Goal: Task Accomplishment & Management: Manage account settings

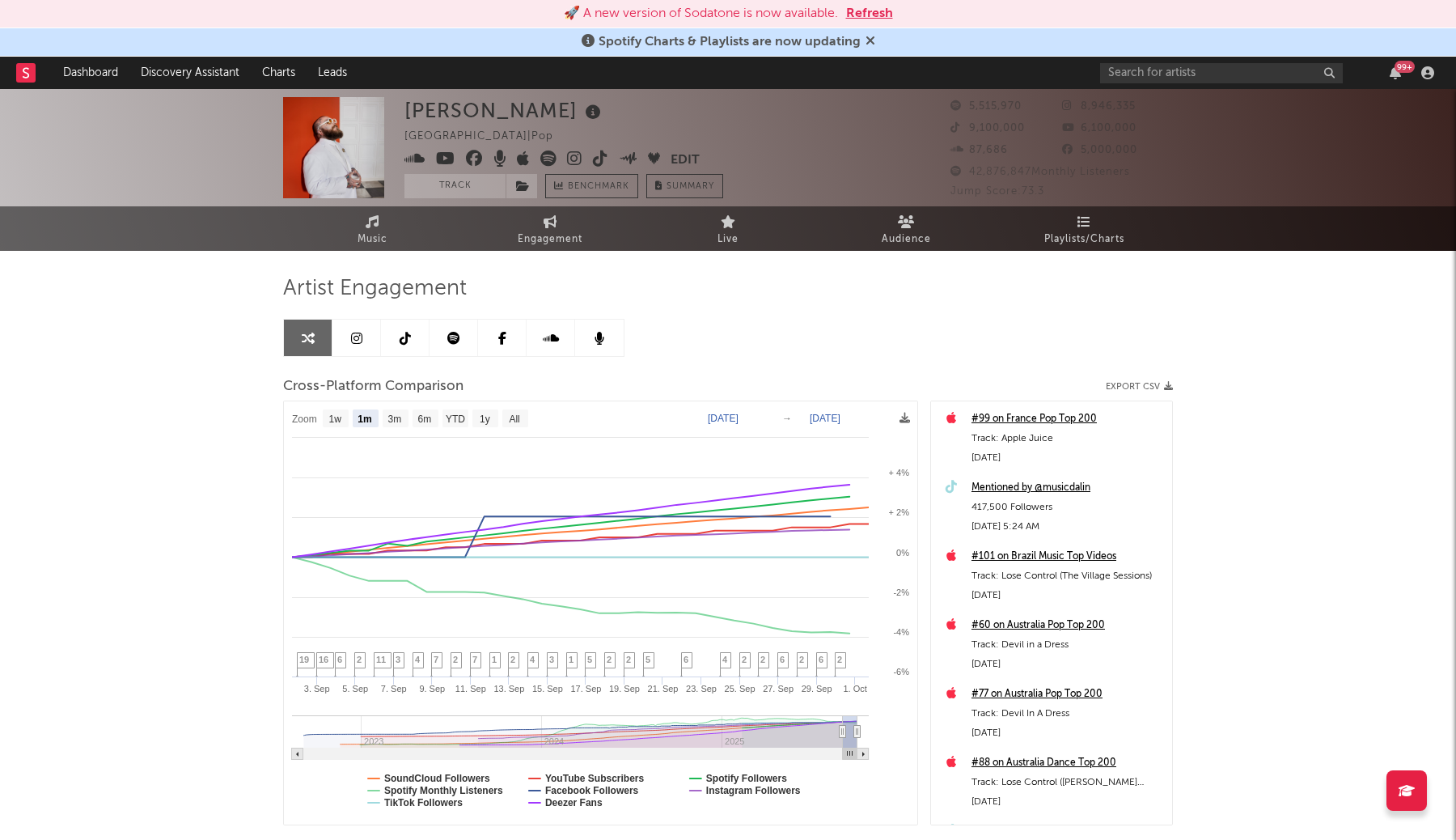
select select "1m"
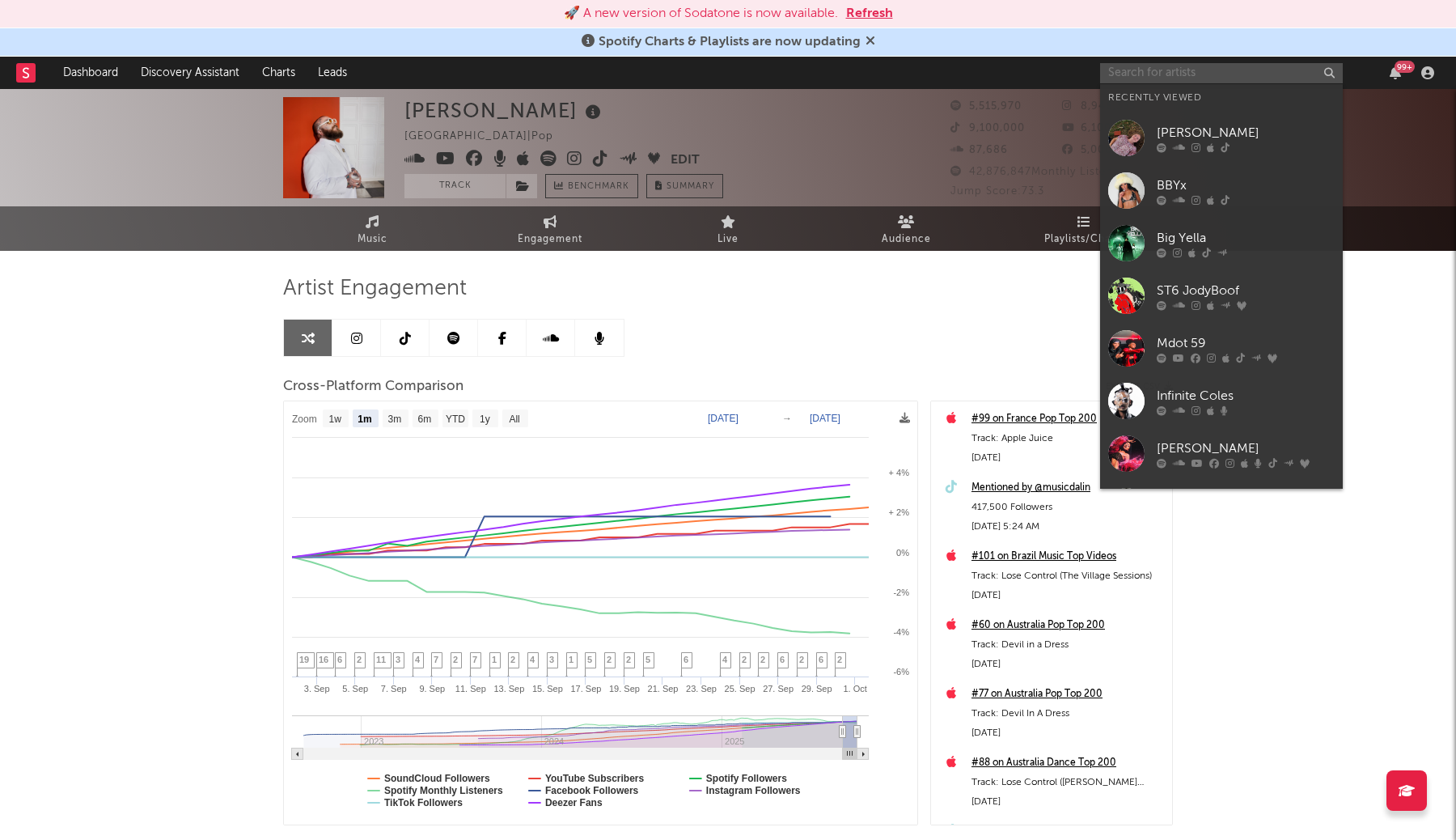
click at [1271, 70] on input "text" at bounding box center [1221, 73] width 242 height 20
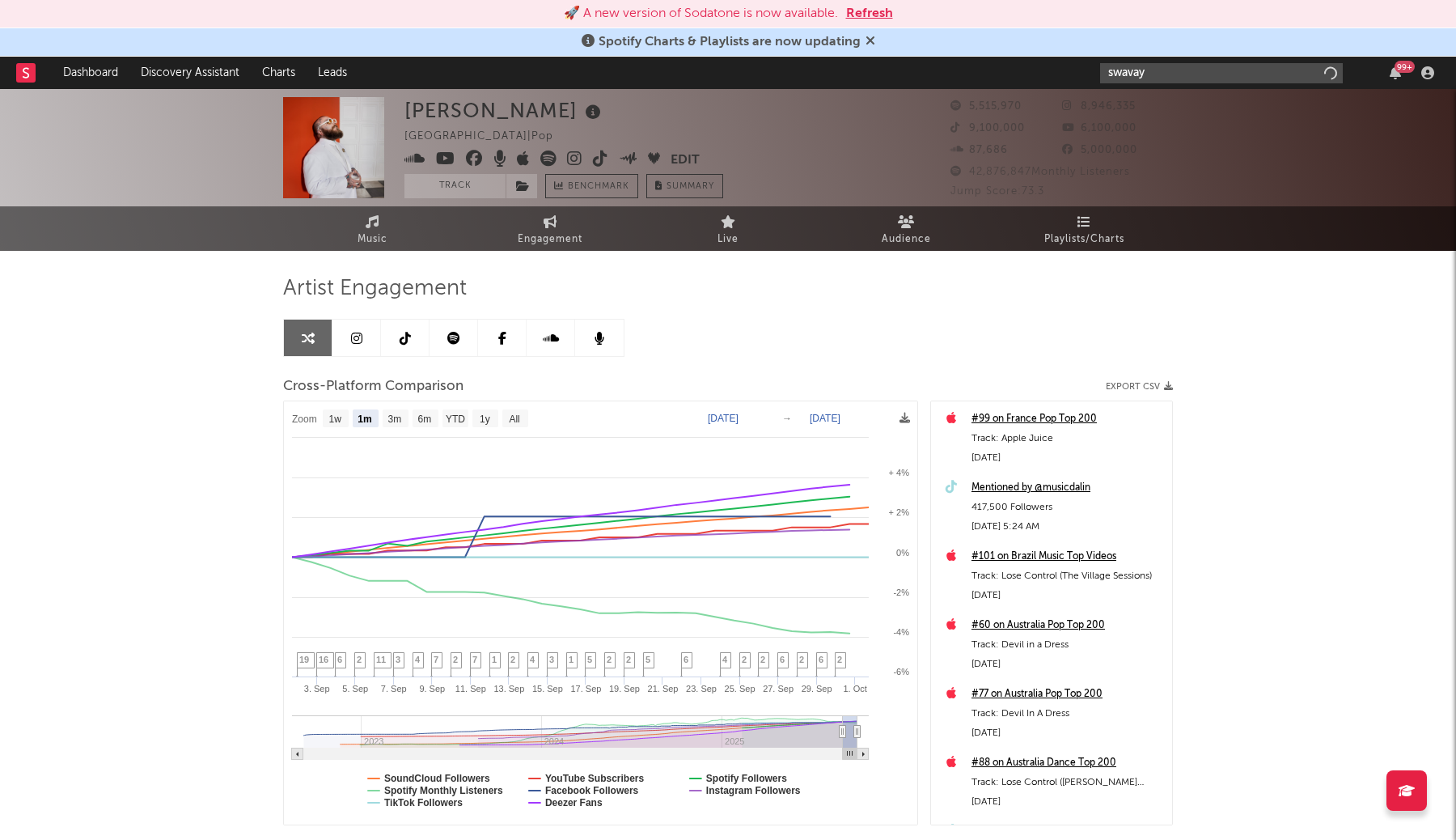
type input "swavay"
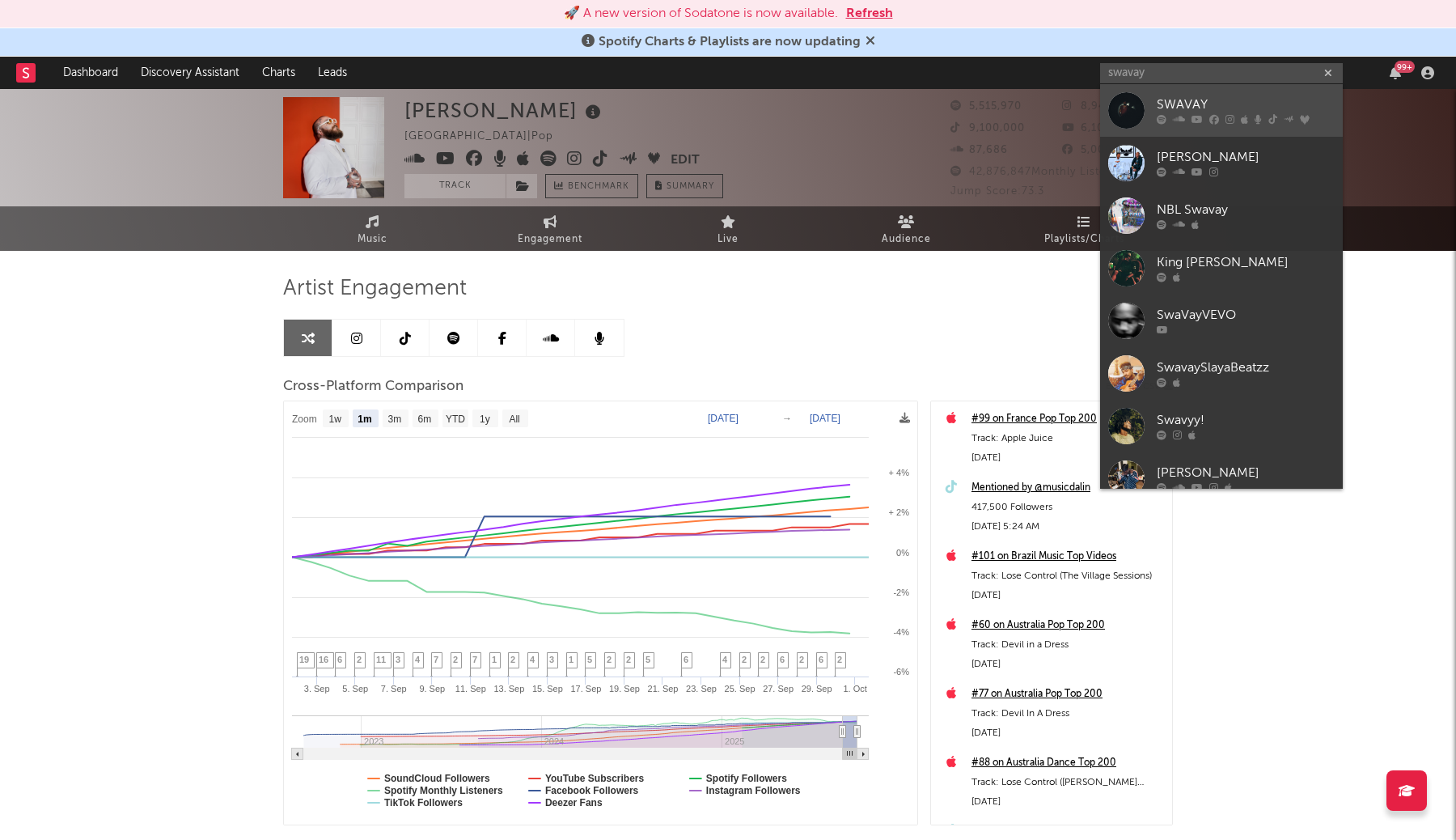
click at [1270, 104] on div "SWAVAY" at bounding box center [1245, 105] width 178 height 19
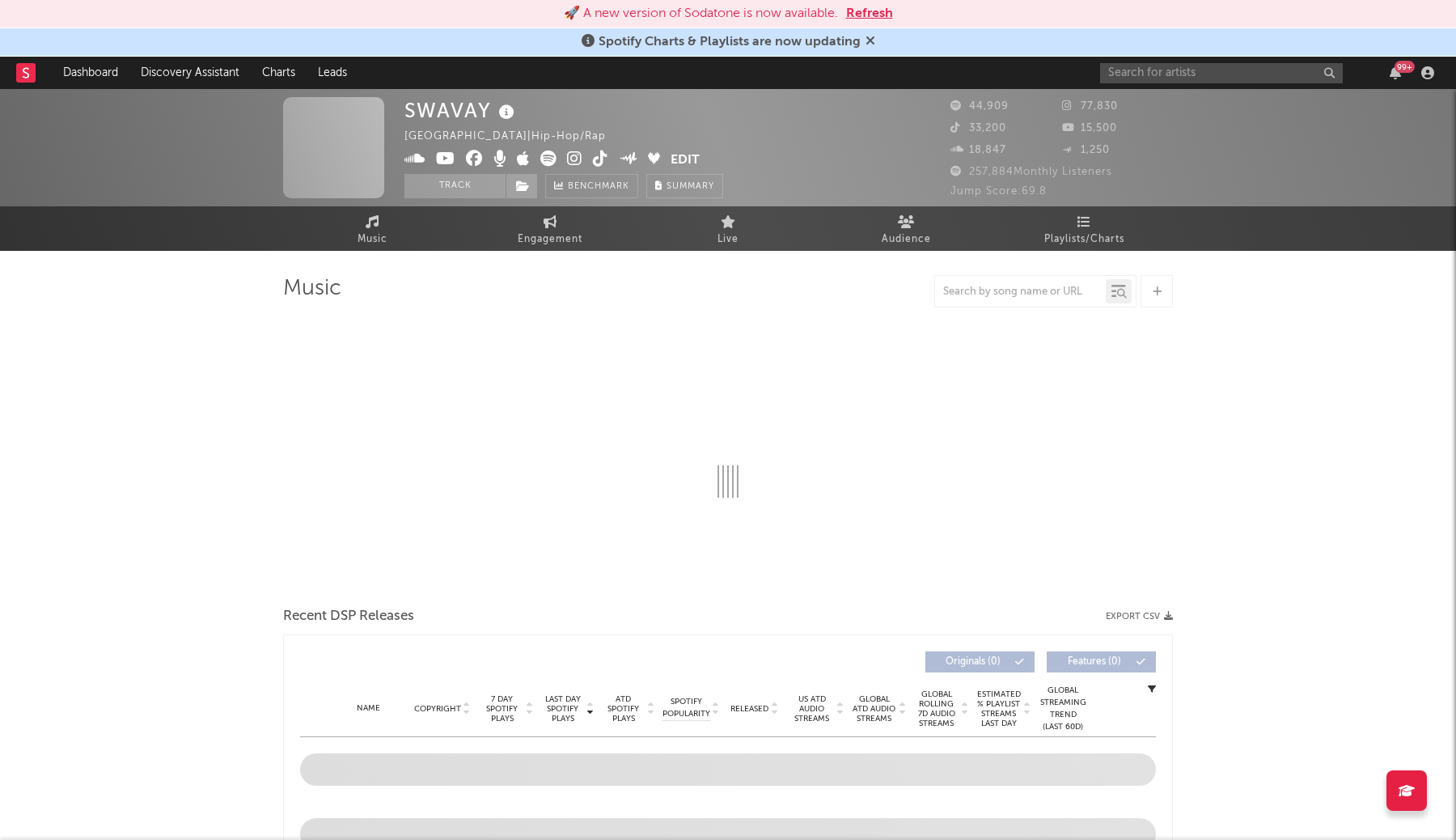
select select "6m"
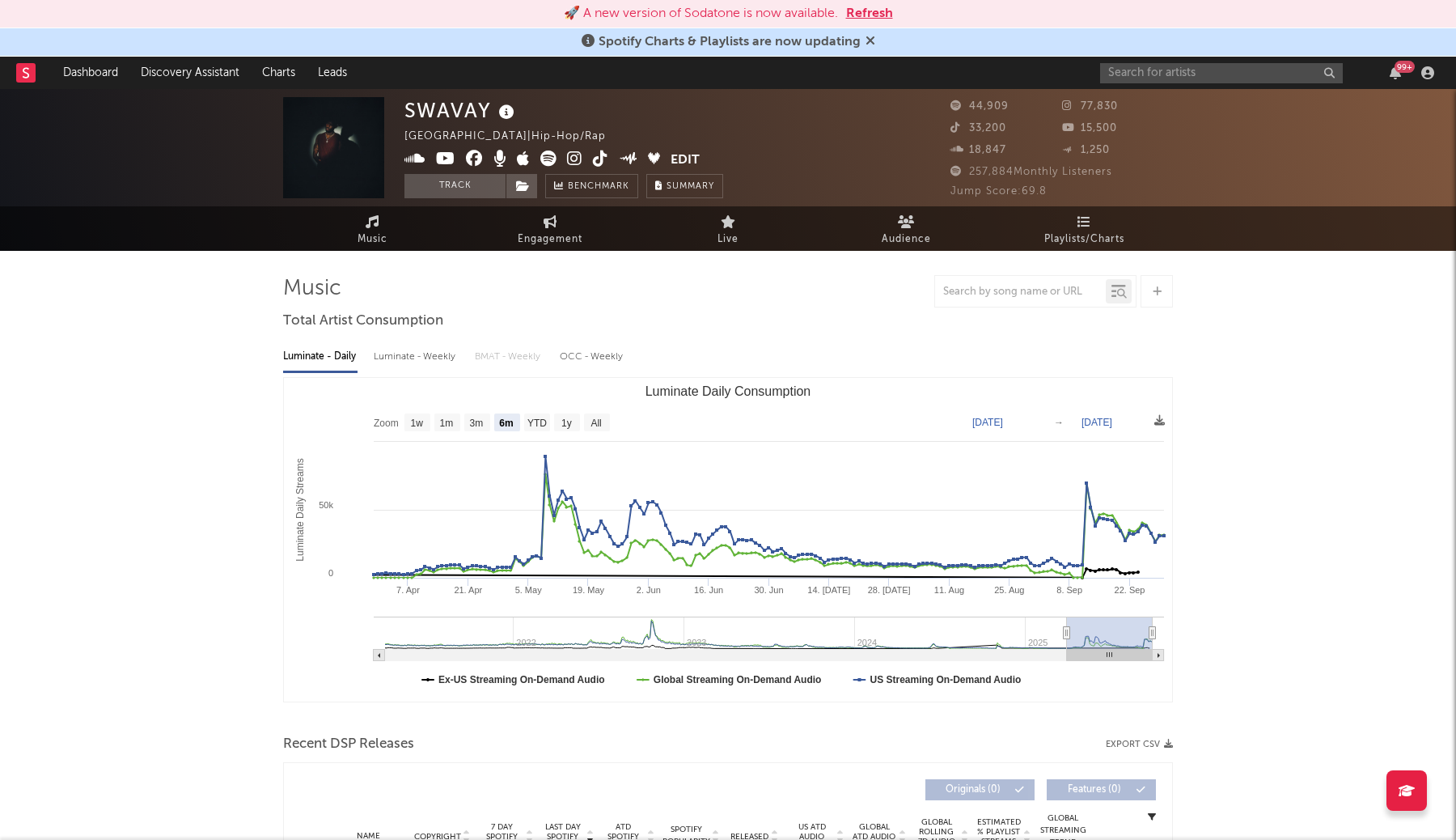
select select "6m"
click at [857, 19] on button "Refresh" at bounding box center [869, 13] width 47 height 19
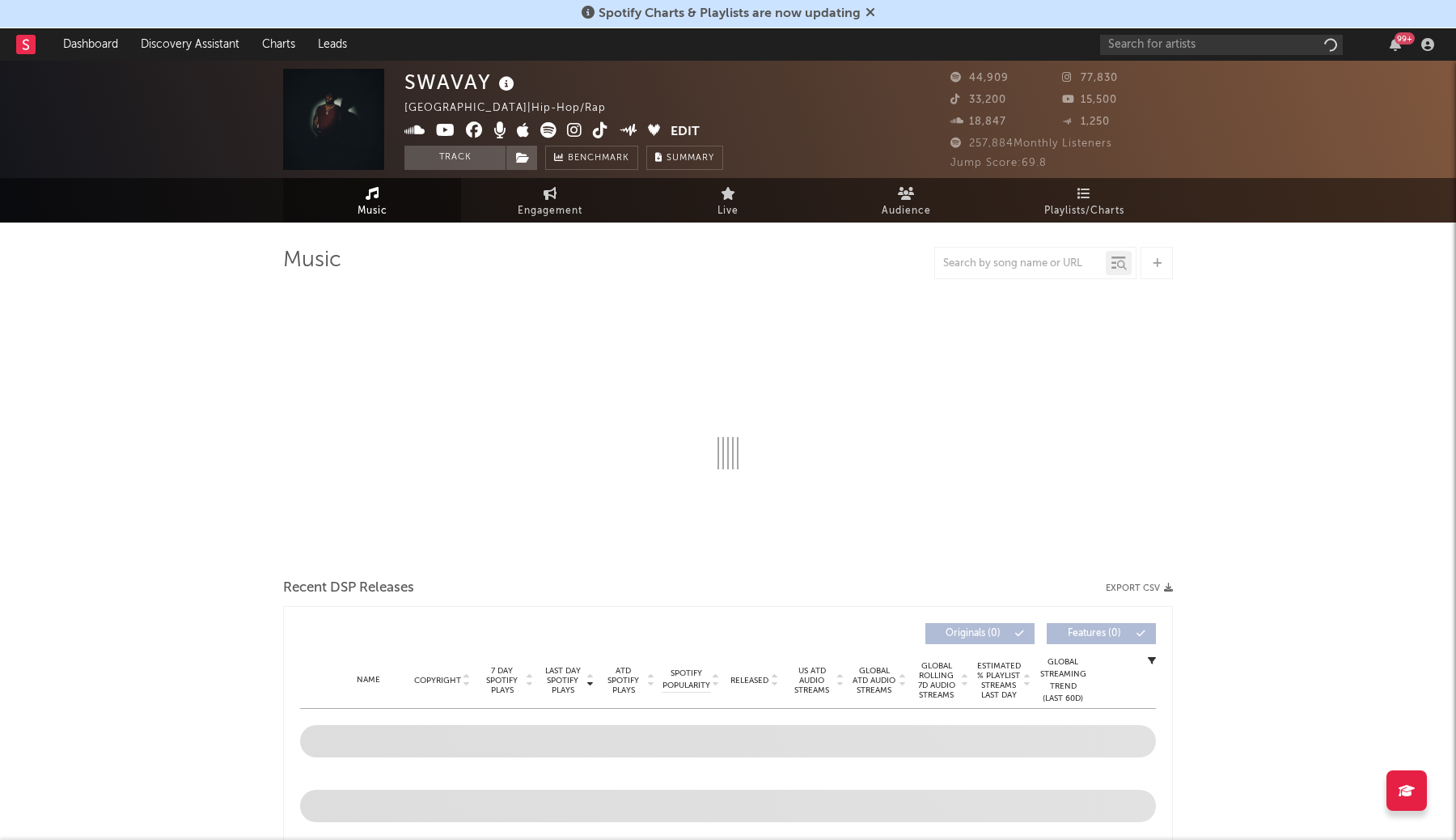
select select "6m"
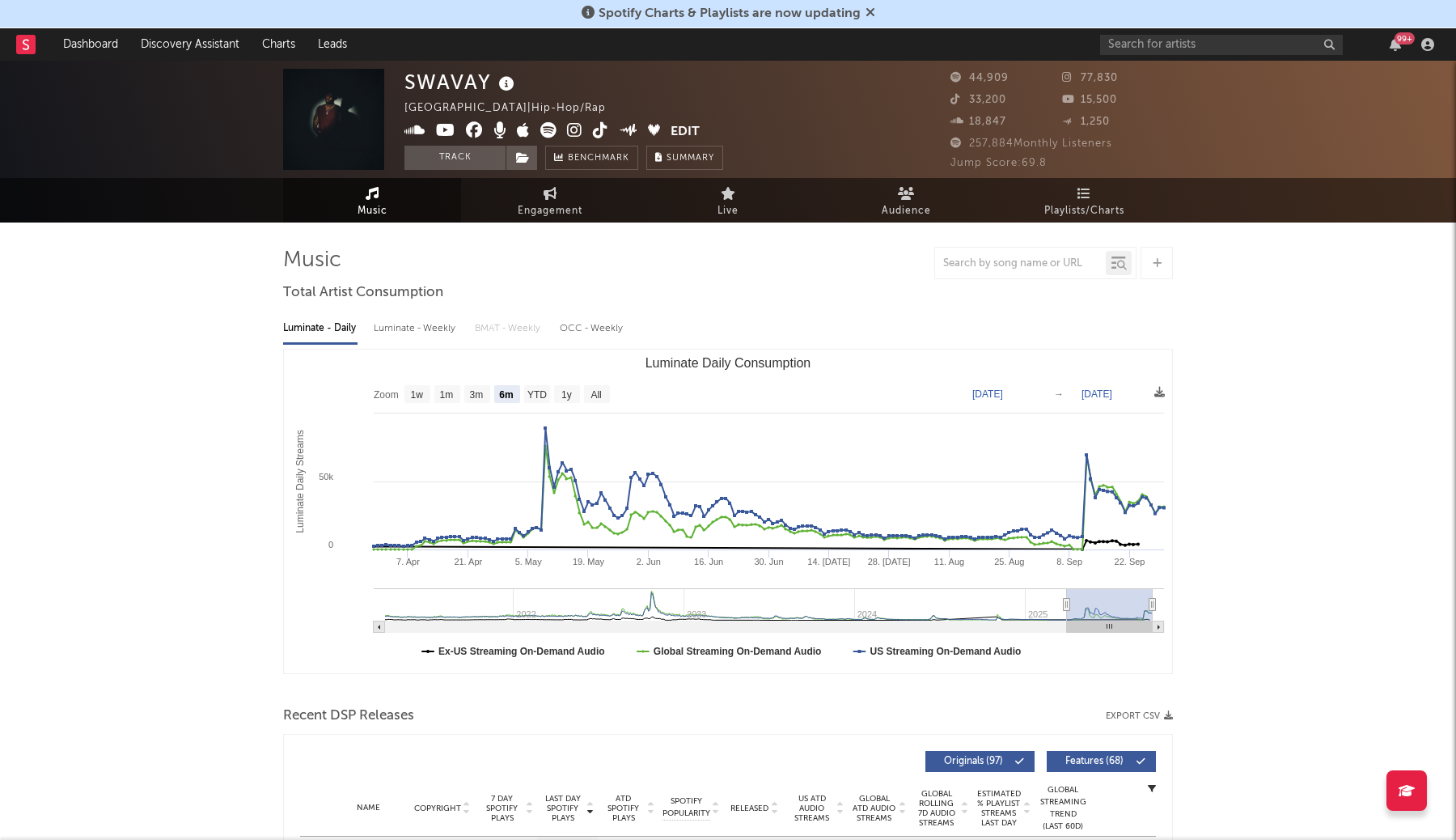
click at [867, 12] on icon at bounding box center [869, 12] width 10 height 13
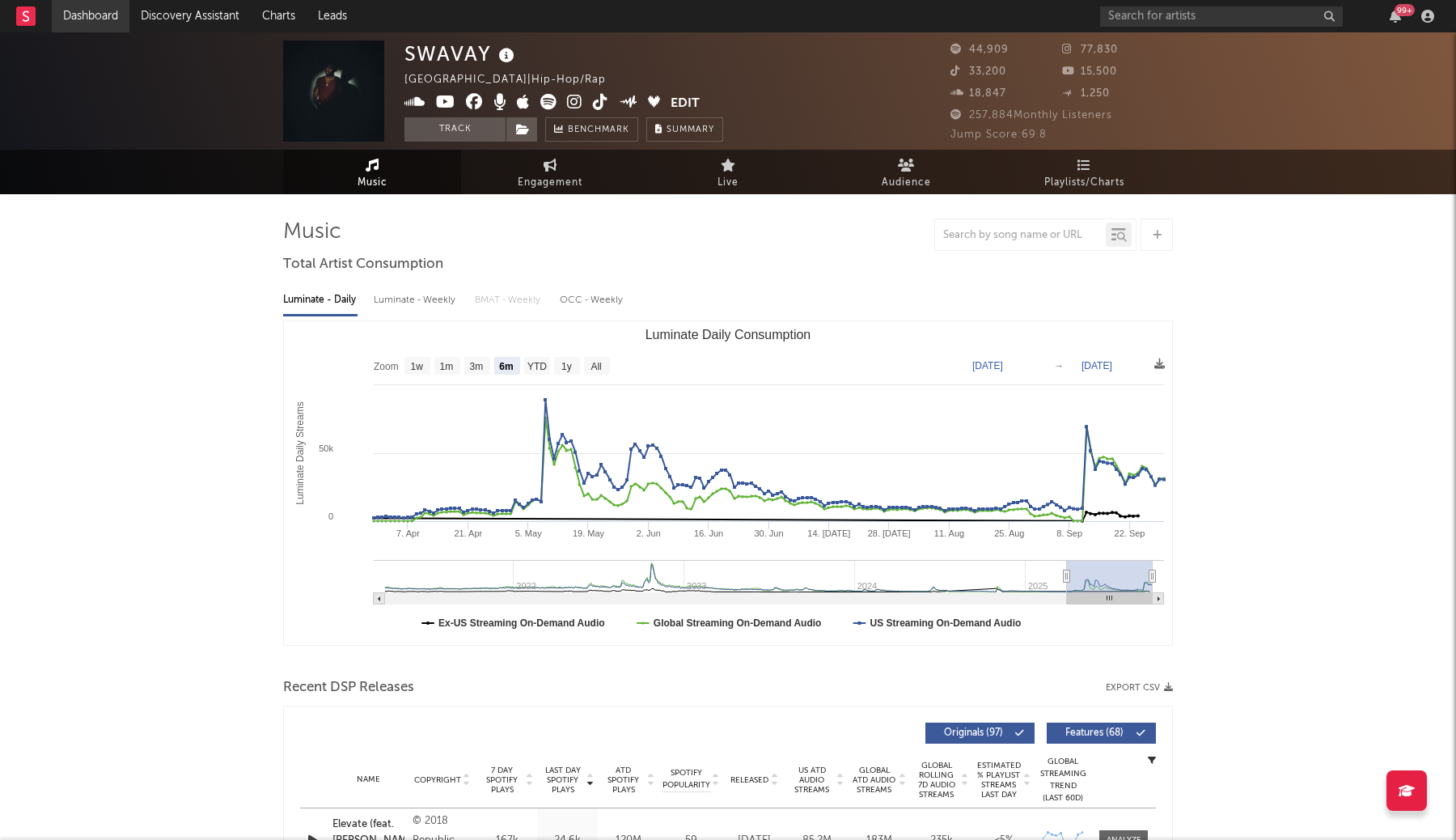
click at [91, 21] on link "Dashboard" at bounding box center [90, 16] width 78 height 33
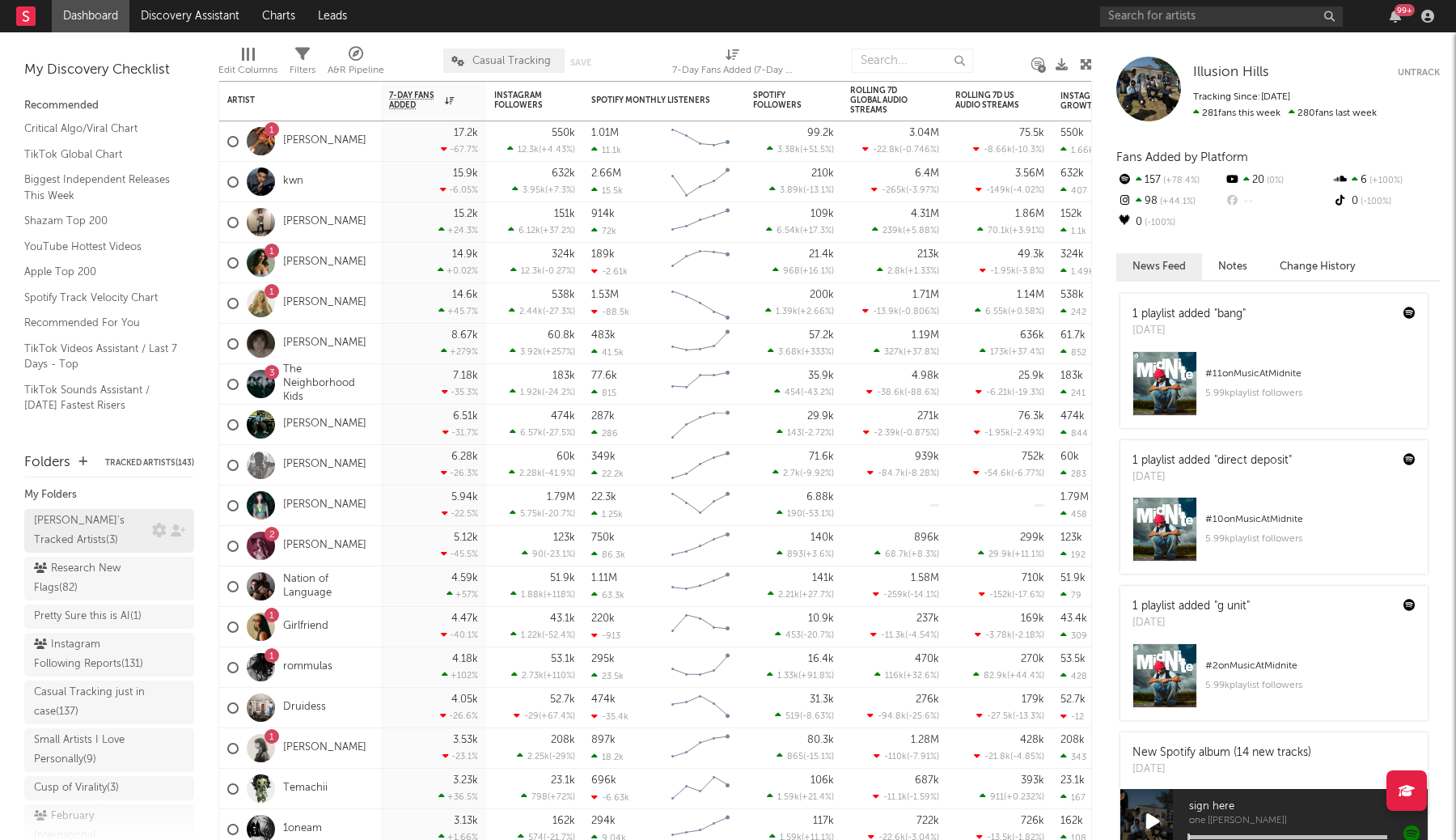
scroll to position [8, 0]
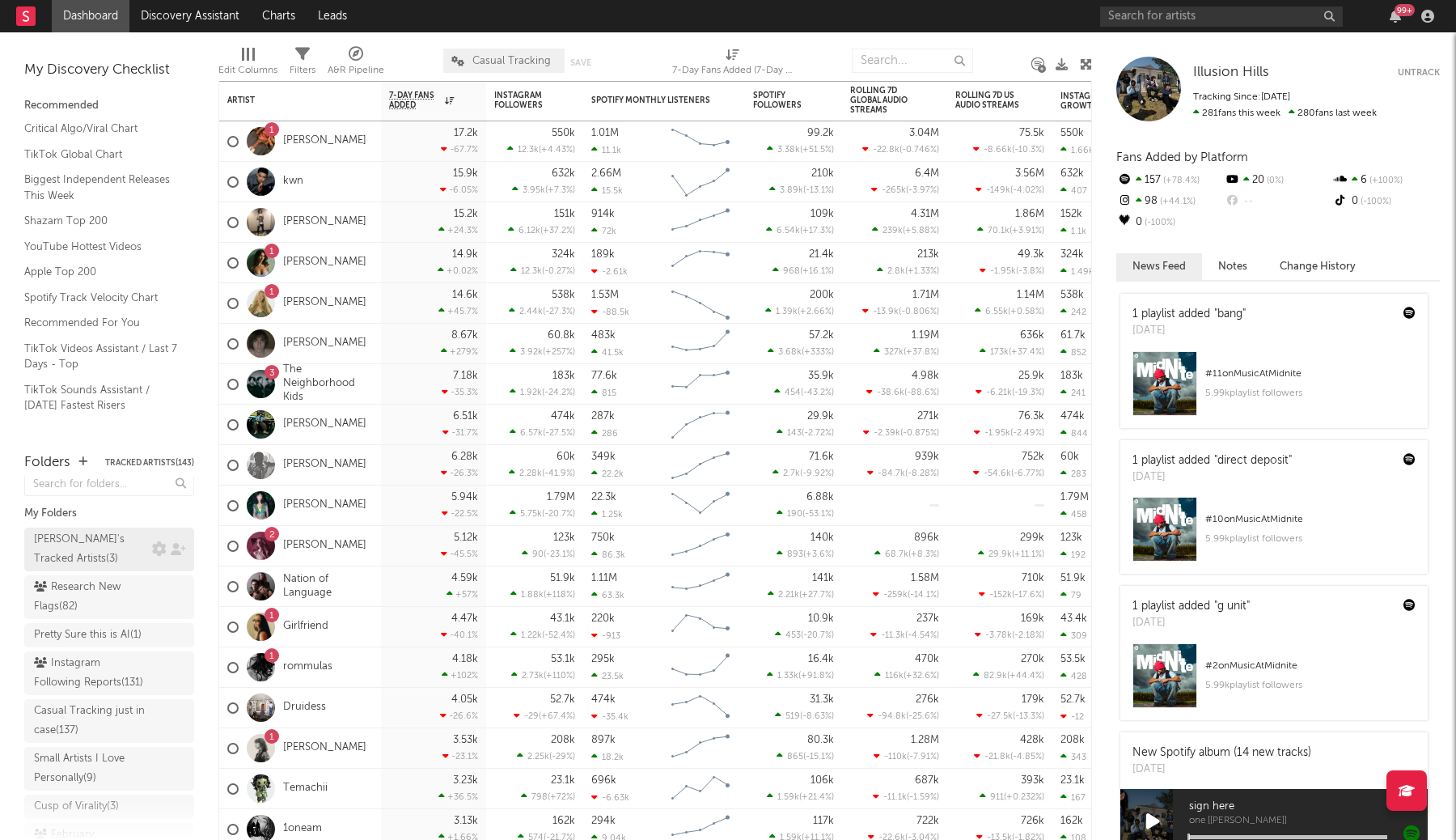
click at [106, 544] on div "Aaron's Tracked Artists ( 3 )" at bounding box center [91, 549] width 114 height 39
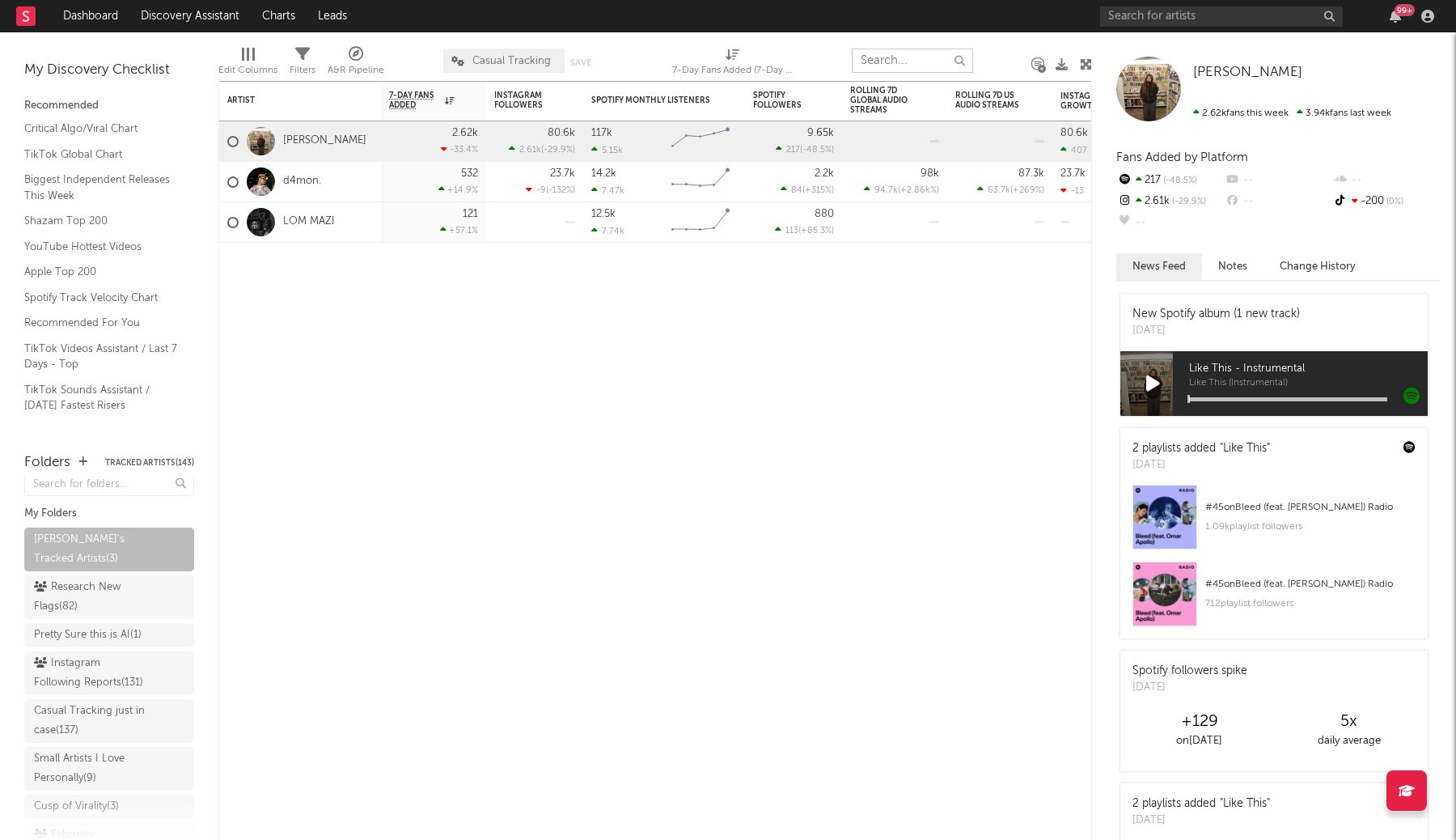
click at [895, 61] on input "text" at bounding box center [912, 61] width 121 height 24
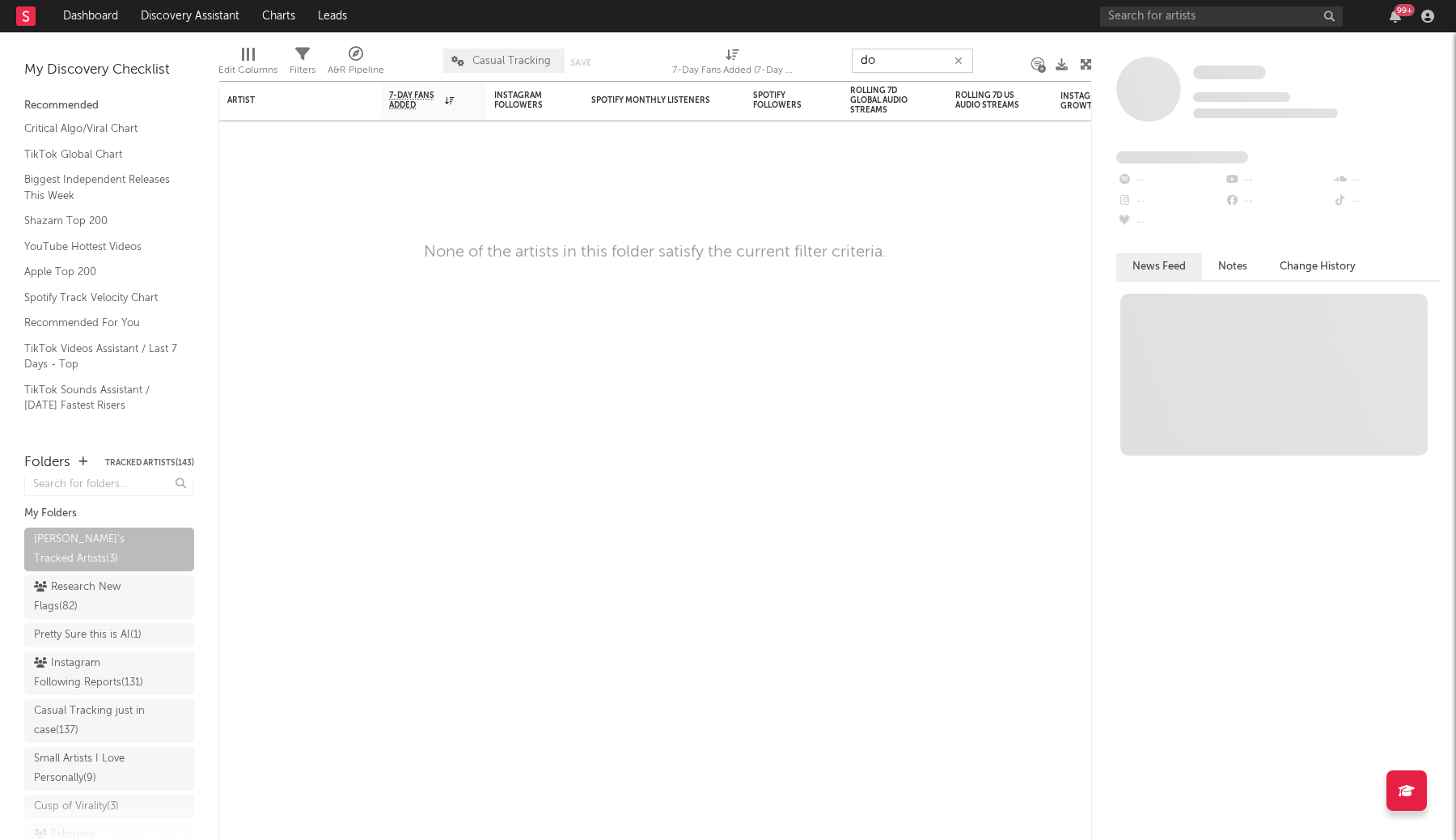
type input "d"
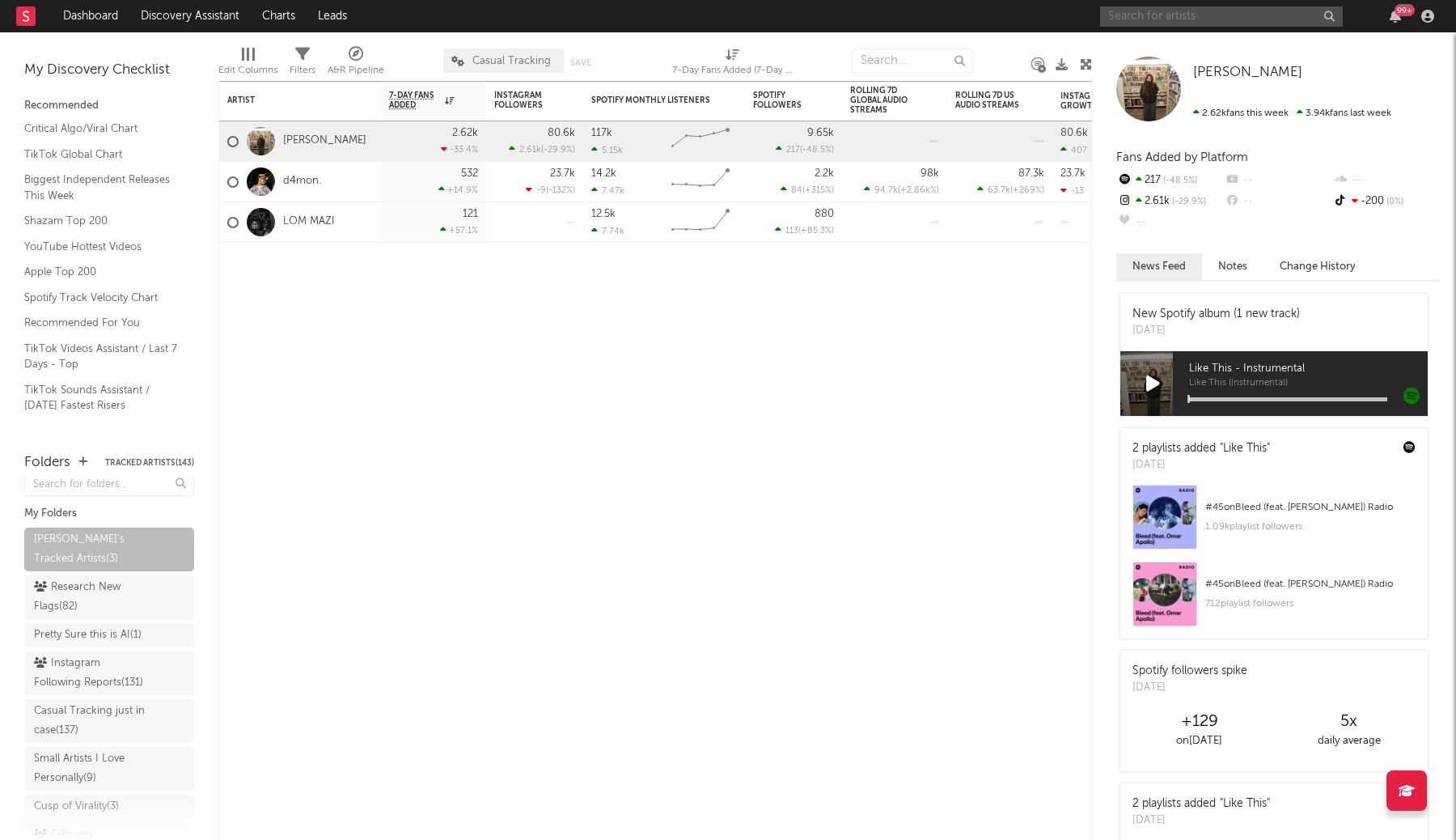
click at [1157, 21] on input "text" at bounding box center [1221, 16] width 242 height 20
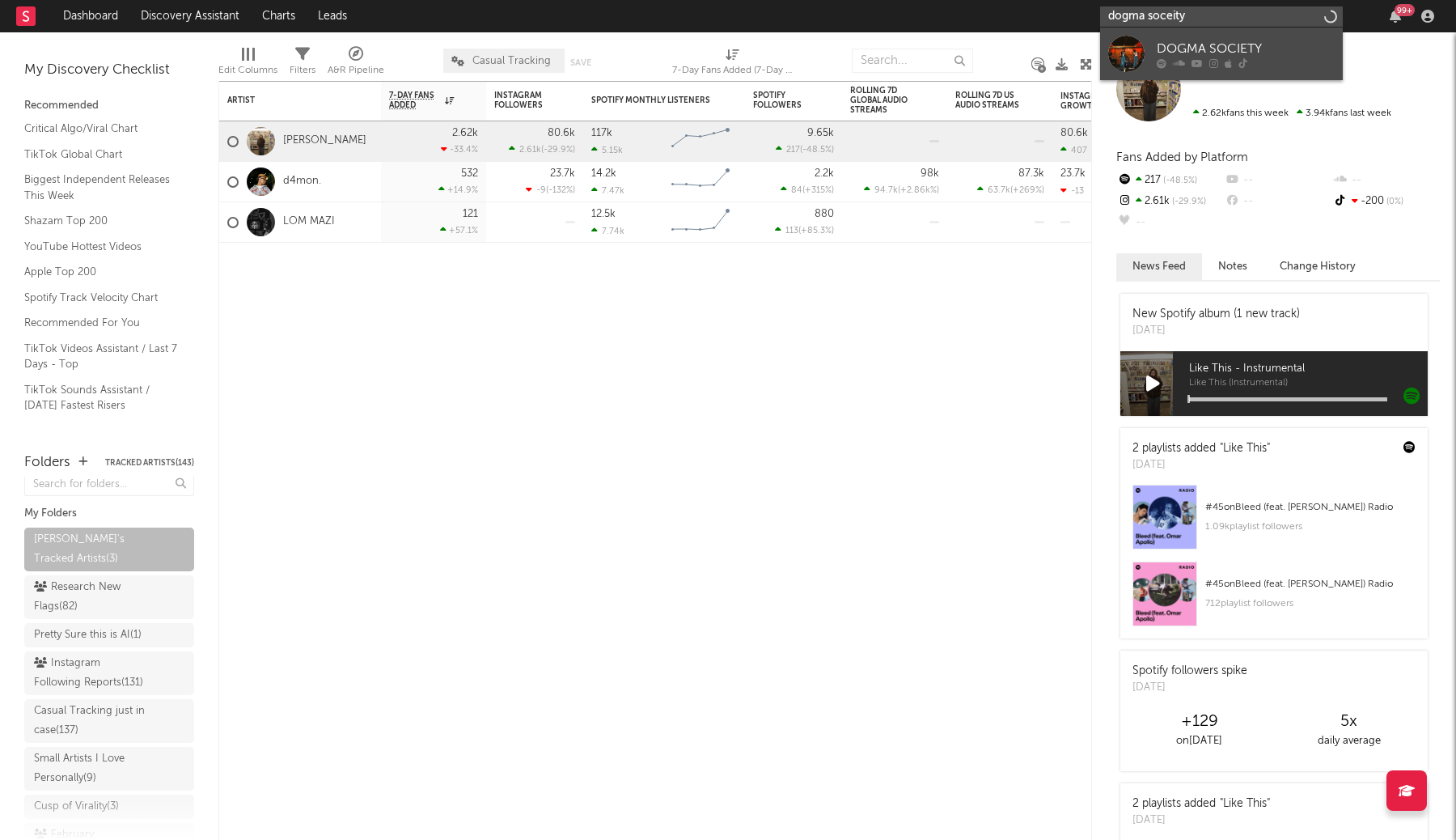
type input "dogma soceity"
click at [1194, 42] on div "DOGMA SOCIETY" at bounding box center [1245, 48] width 178 height 19
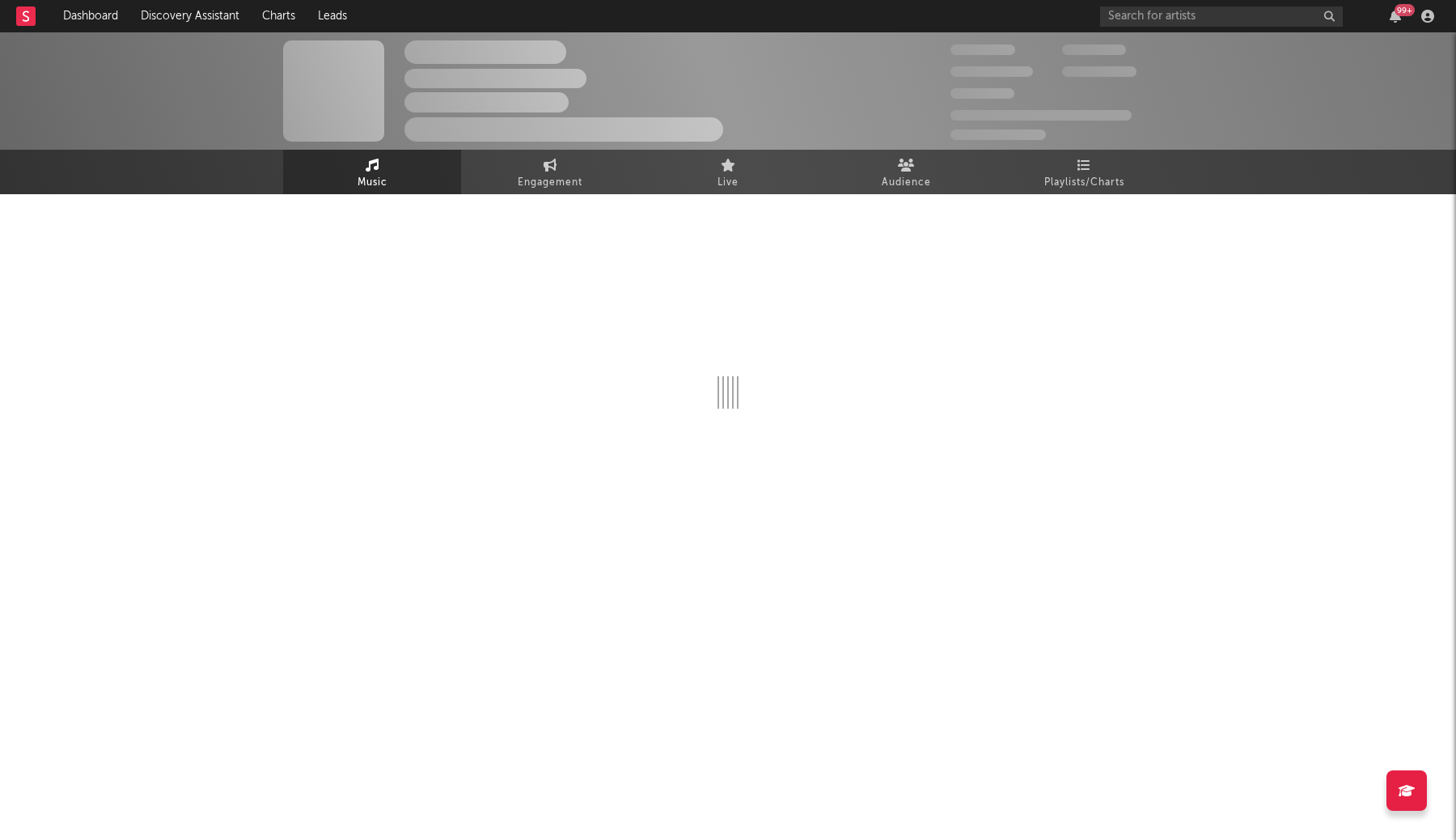
select select "6m"
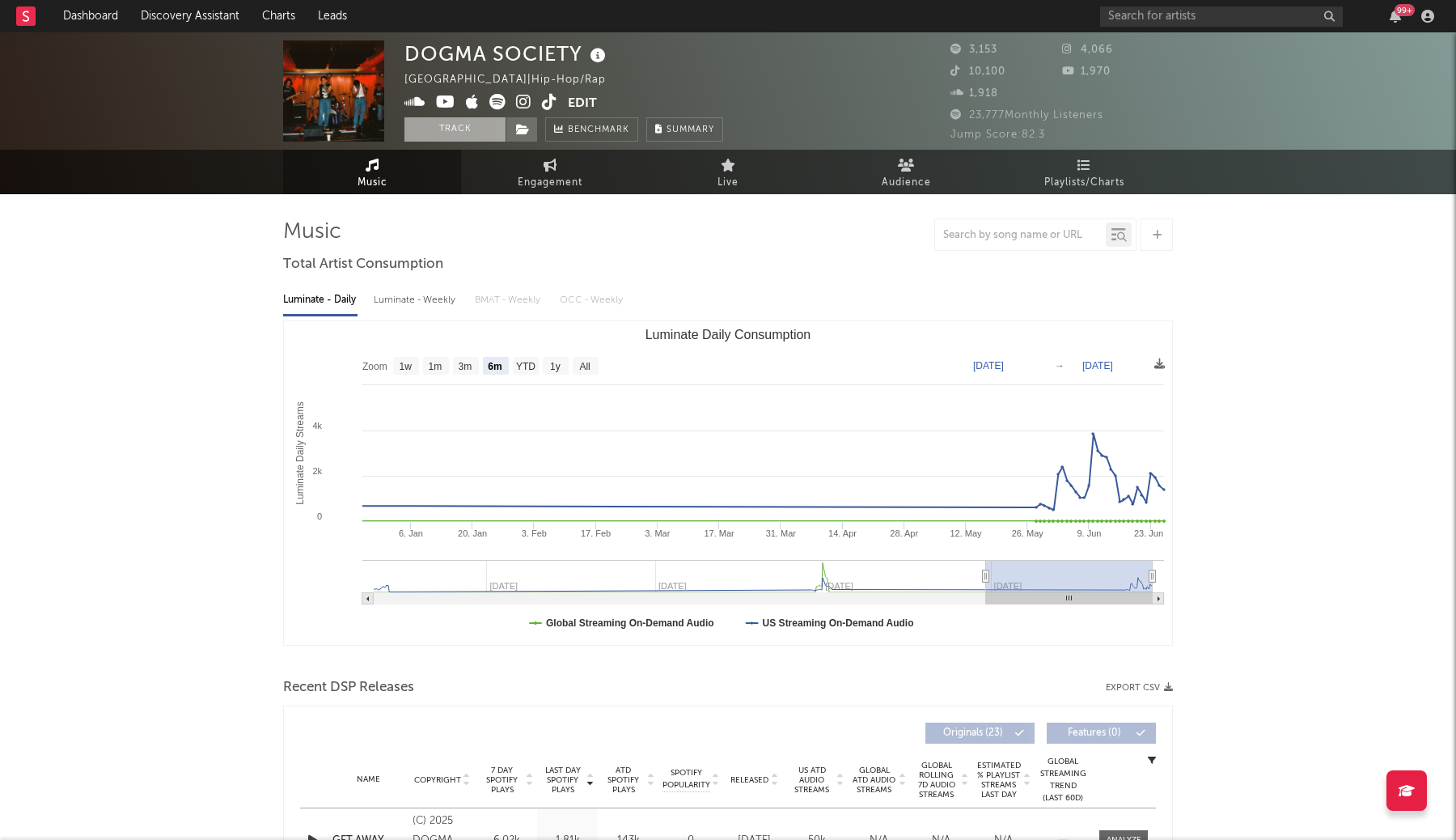
click at [483, 127] on button "Track" at bounding box center [455, 129] width 101 height 24
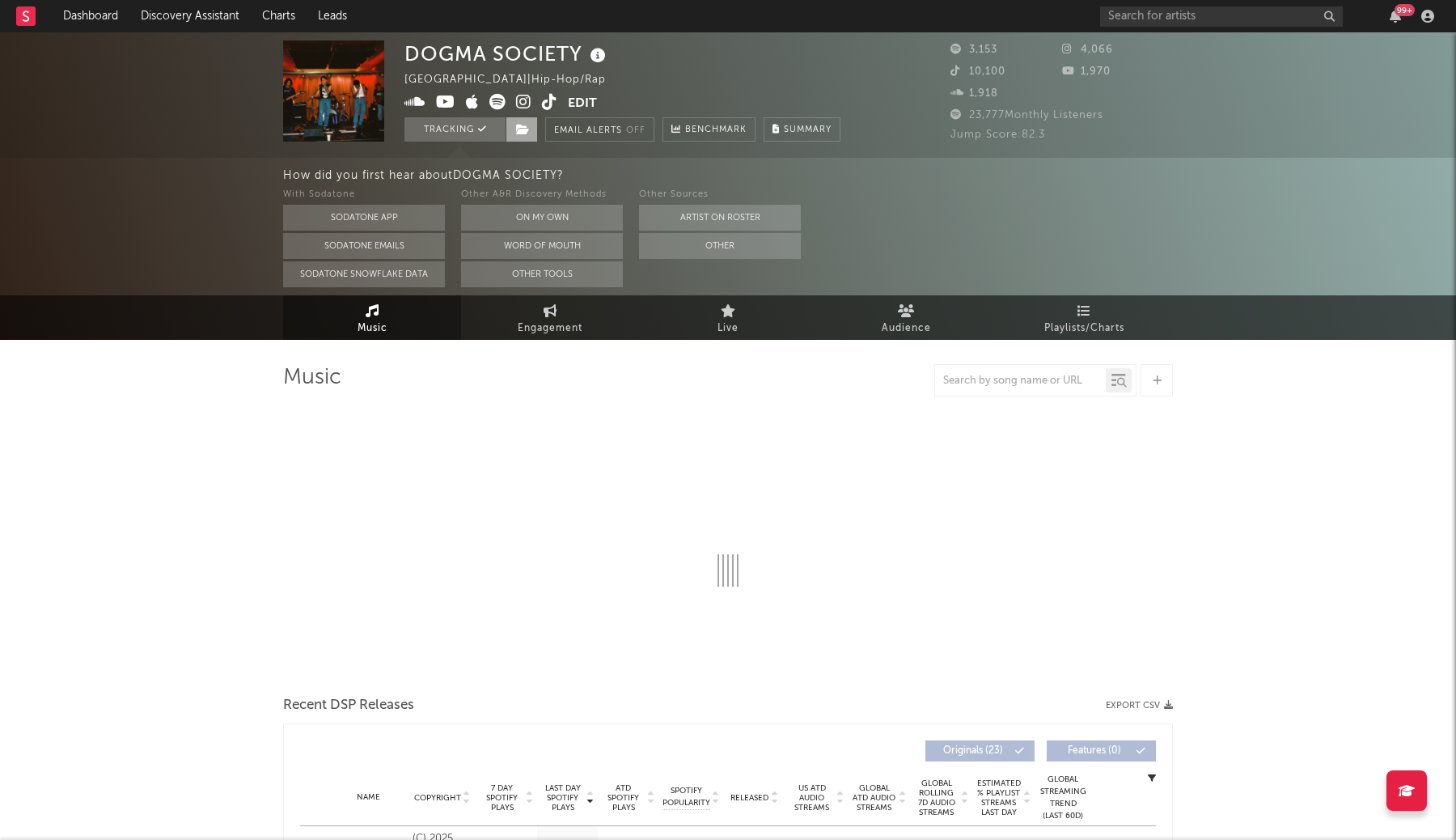
select select "6m"
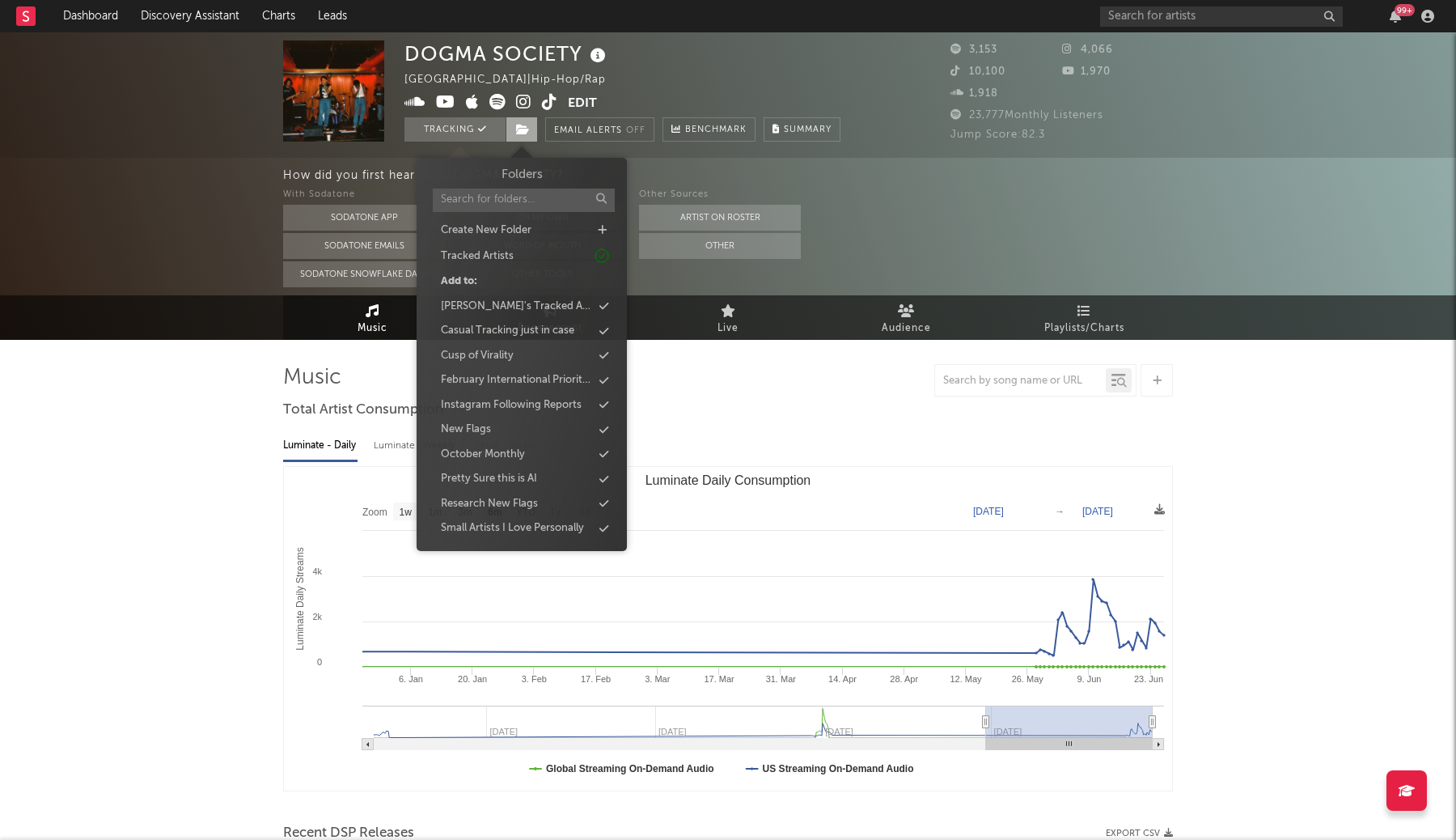
click at [526, 131] on icon at bounding box center [522, 129] width 14 height 12
click at [528, 302] on div "Aaron's Tracked Artists" at bounding box center [516, 307] width 151 height 16
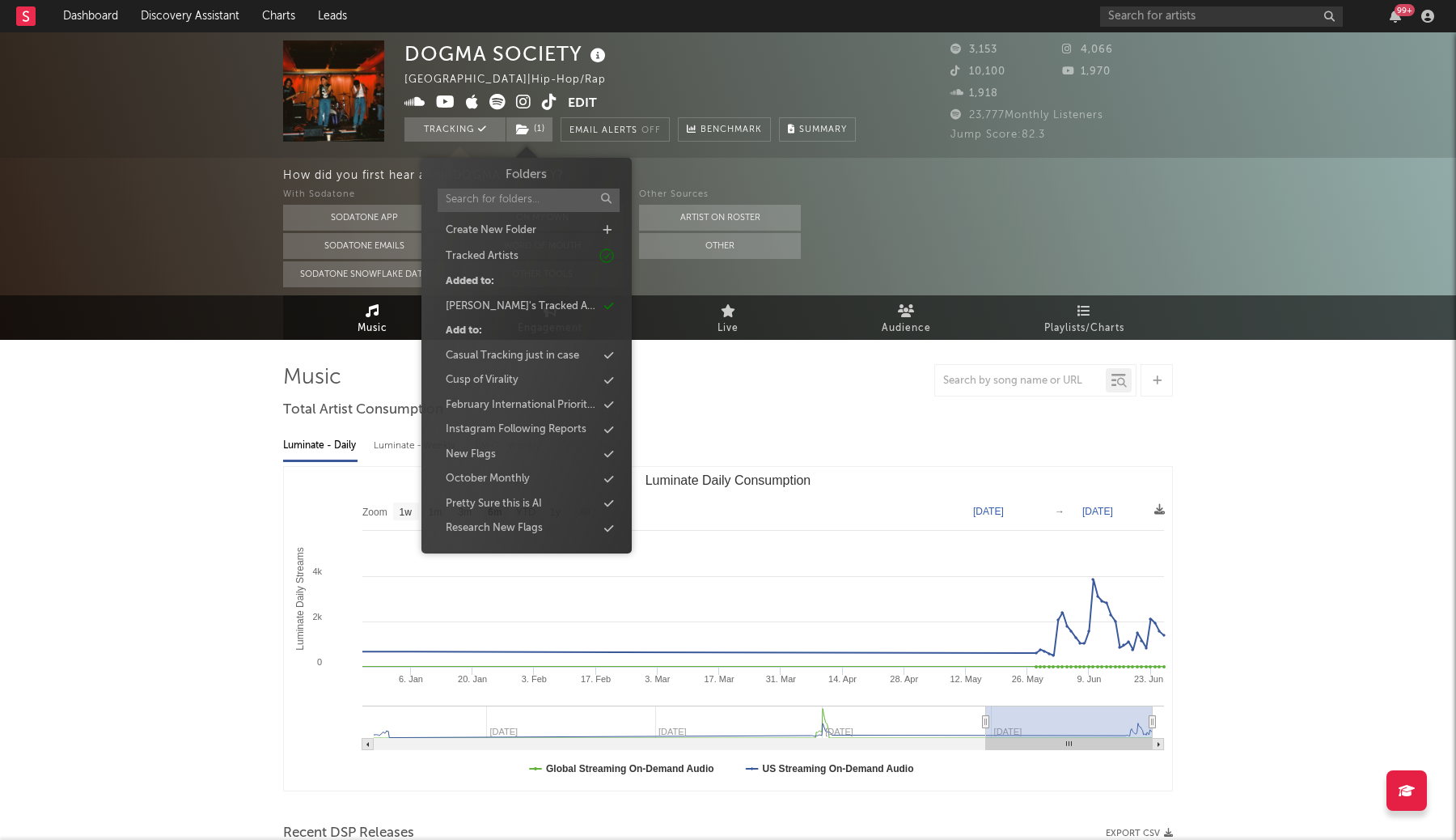
click at [690, 378] on div at bounding box center [728, 381] width 889 height 33
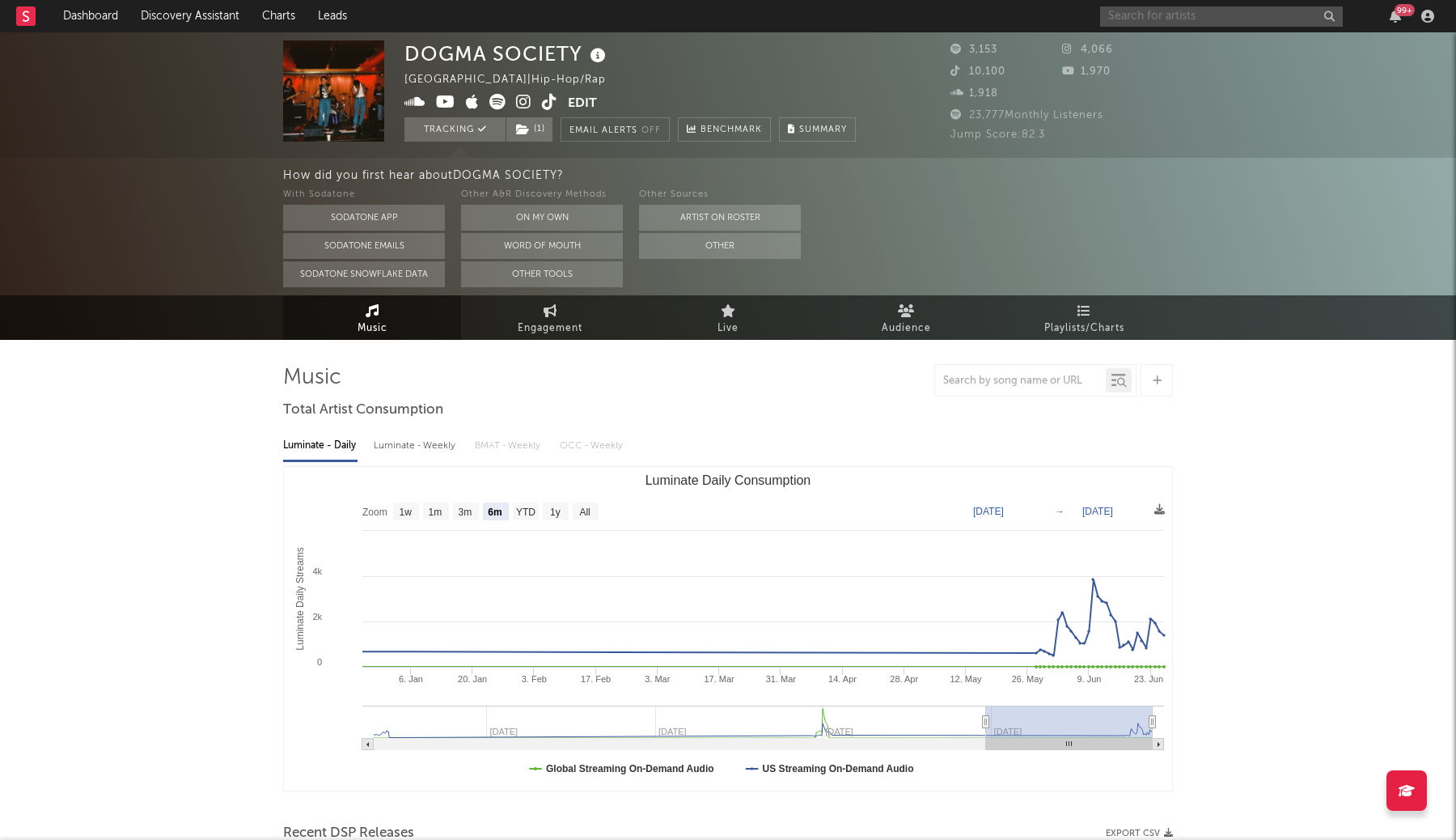
click at [1200, 17] on input "text" at bounding box center [1221, 16] width 242 height 20
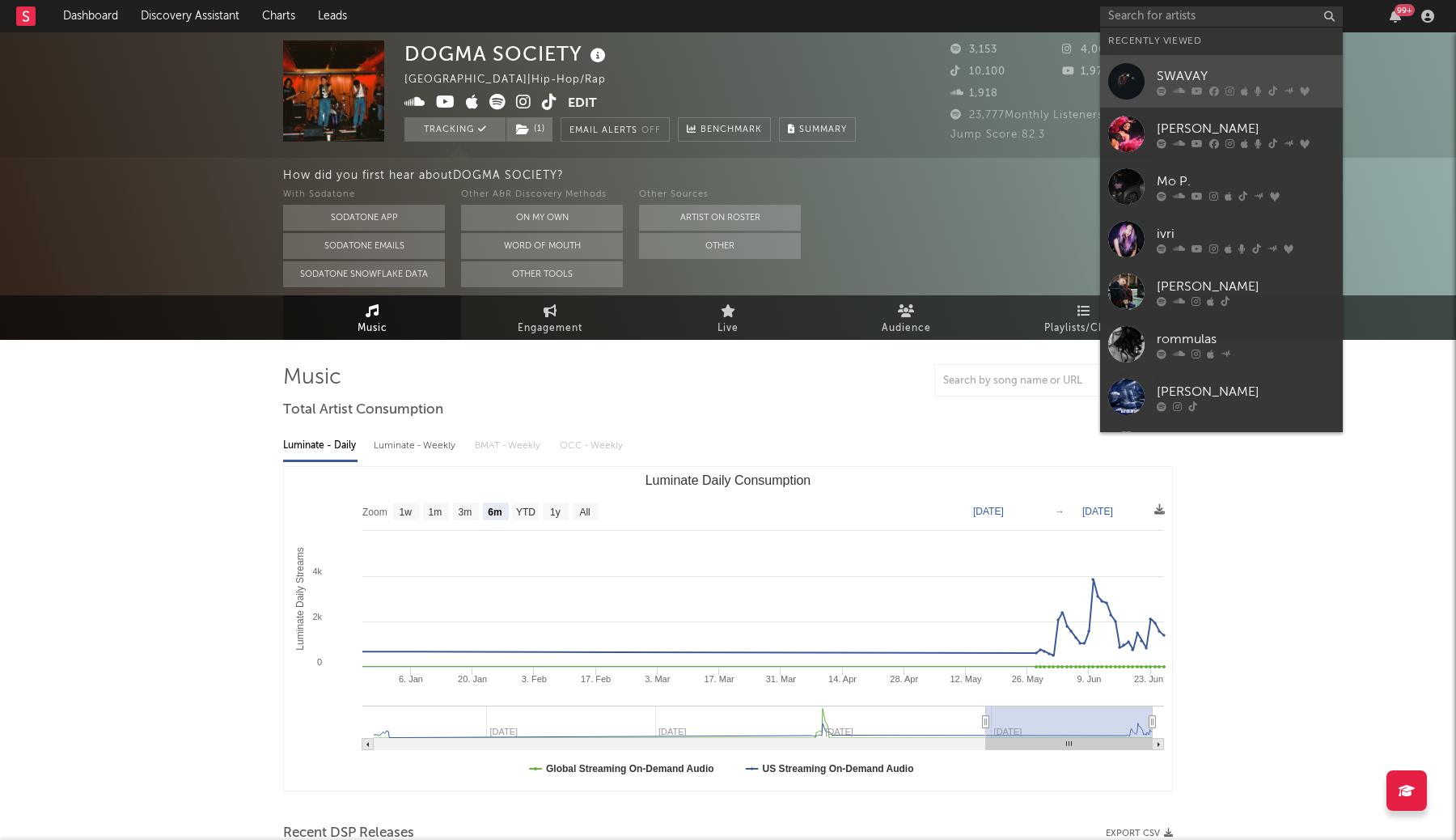
click at [1218, 65] on link "SWAVAY" at bounding box center [1221, 81] width 242 height 52
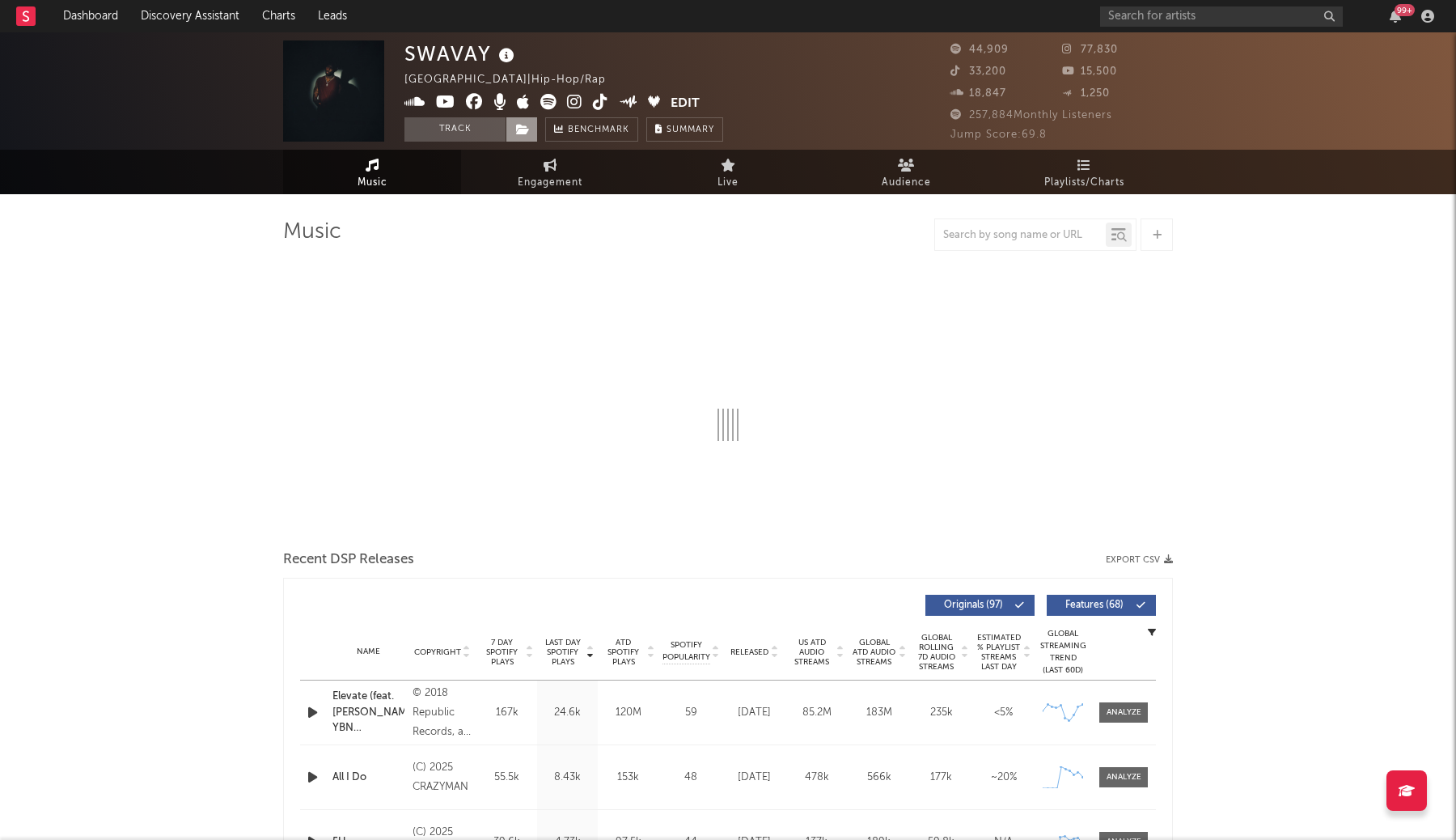
select select "6m"
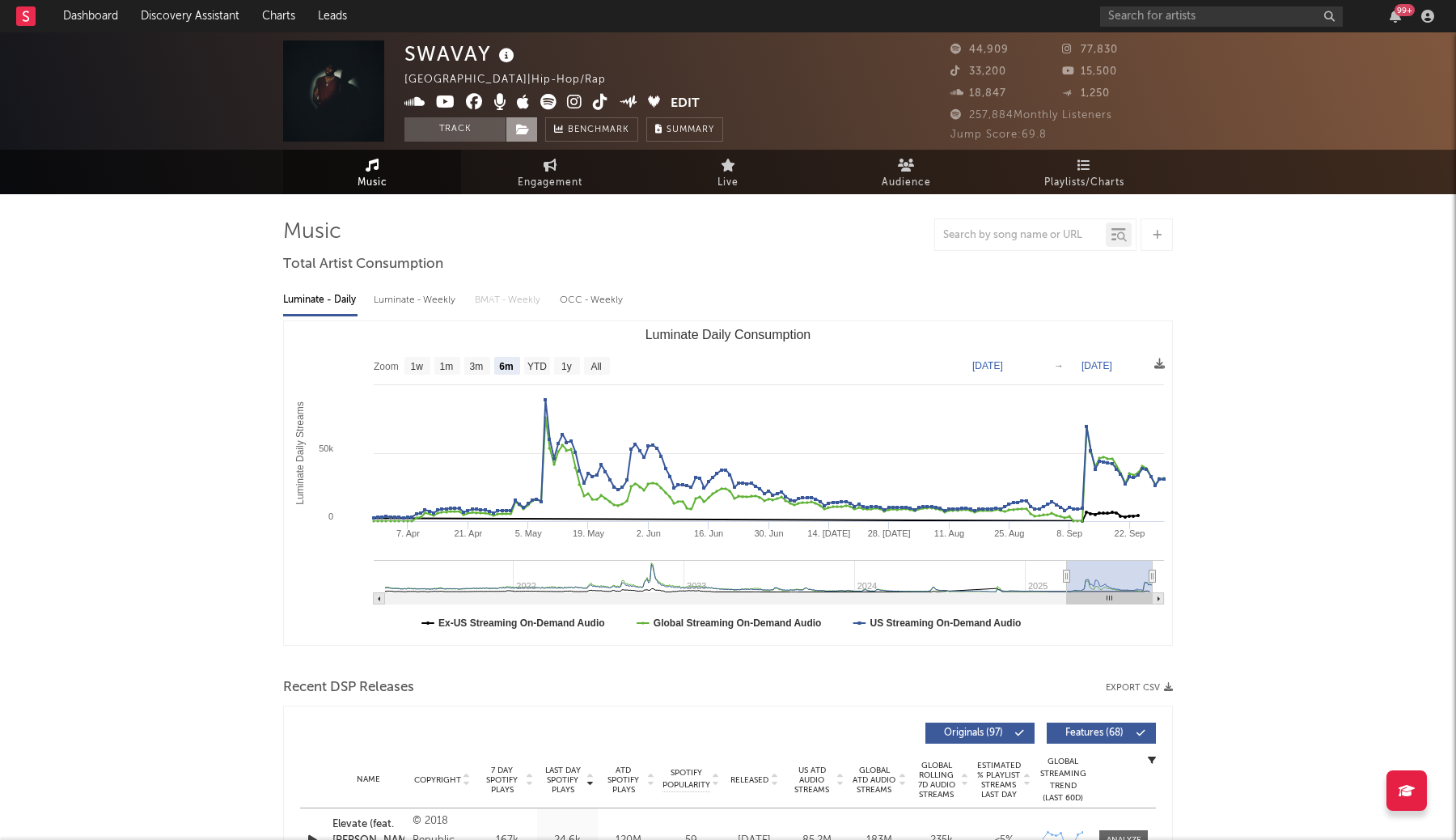
click at [527, 136] on span at bounding box center [521, 129] width 33 height 24
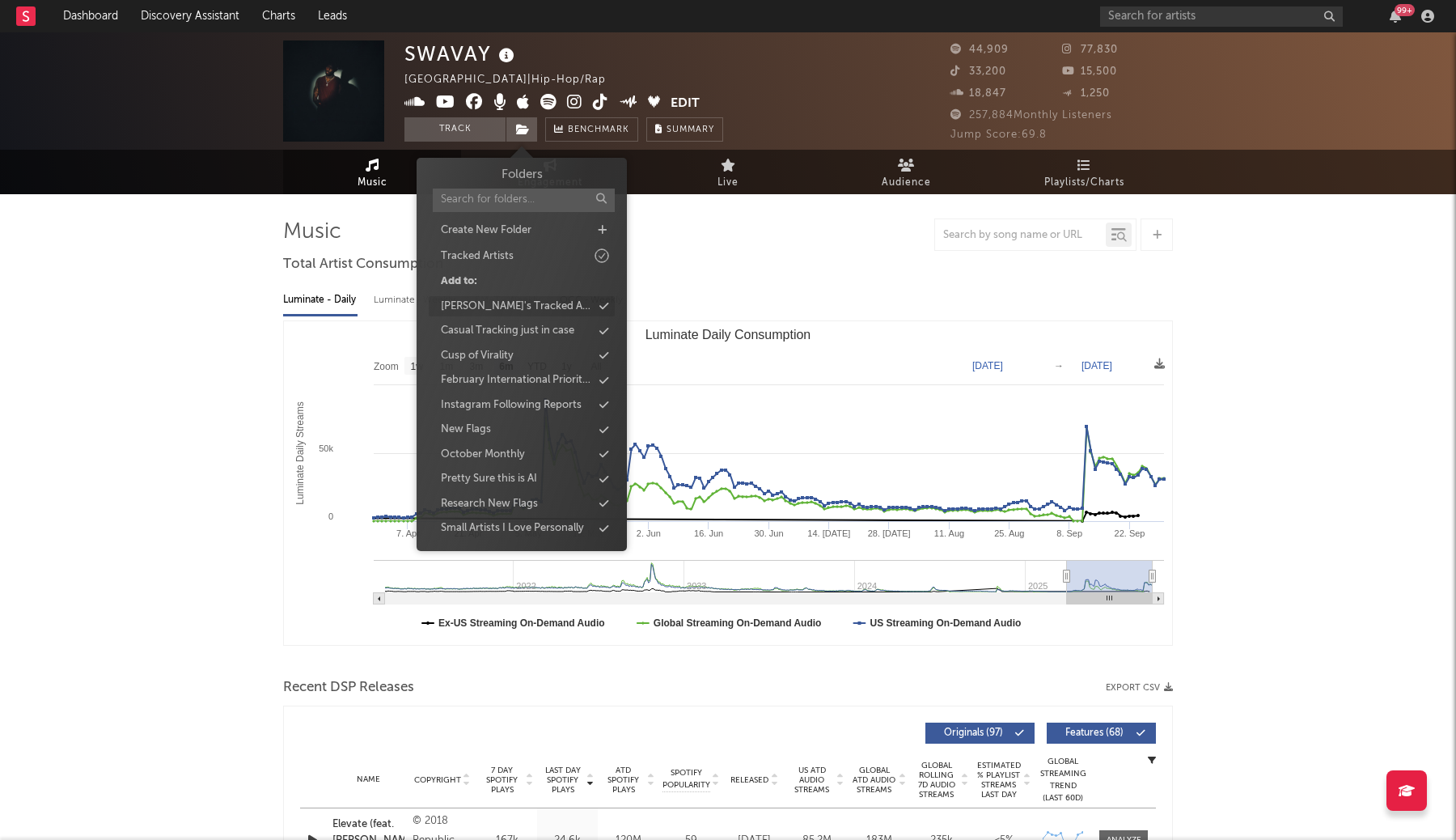
click at [528, 303] on div "Aaron's Tracked Artists" at bounding box center [516, 307] width 151 height 16
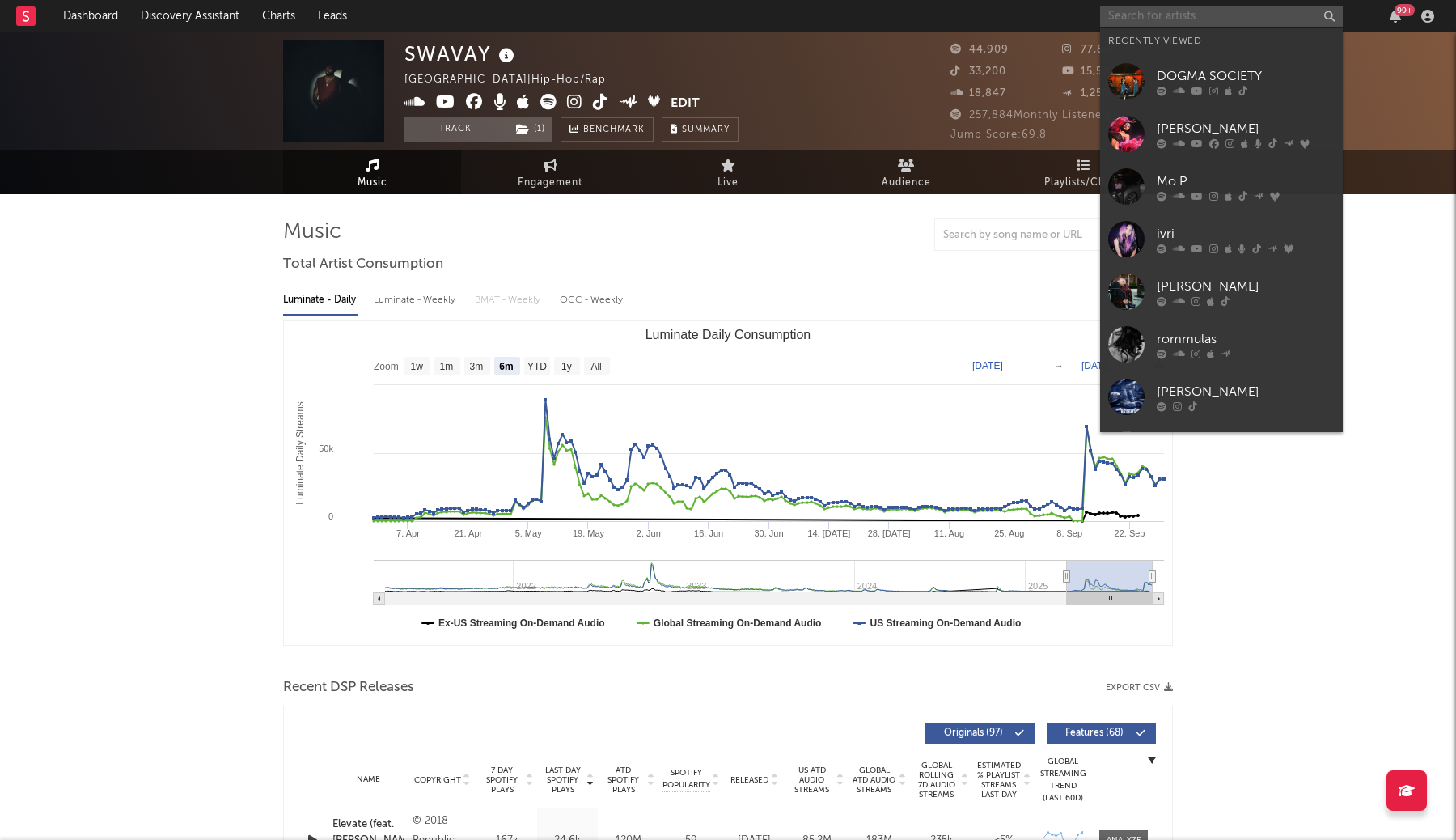
click at [1237, 23] on input "text" at bounding box center [1221, 16] width 242 height 20
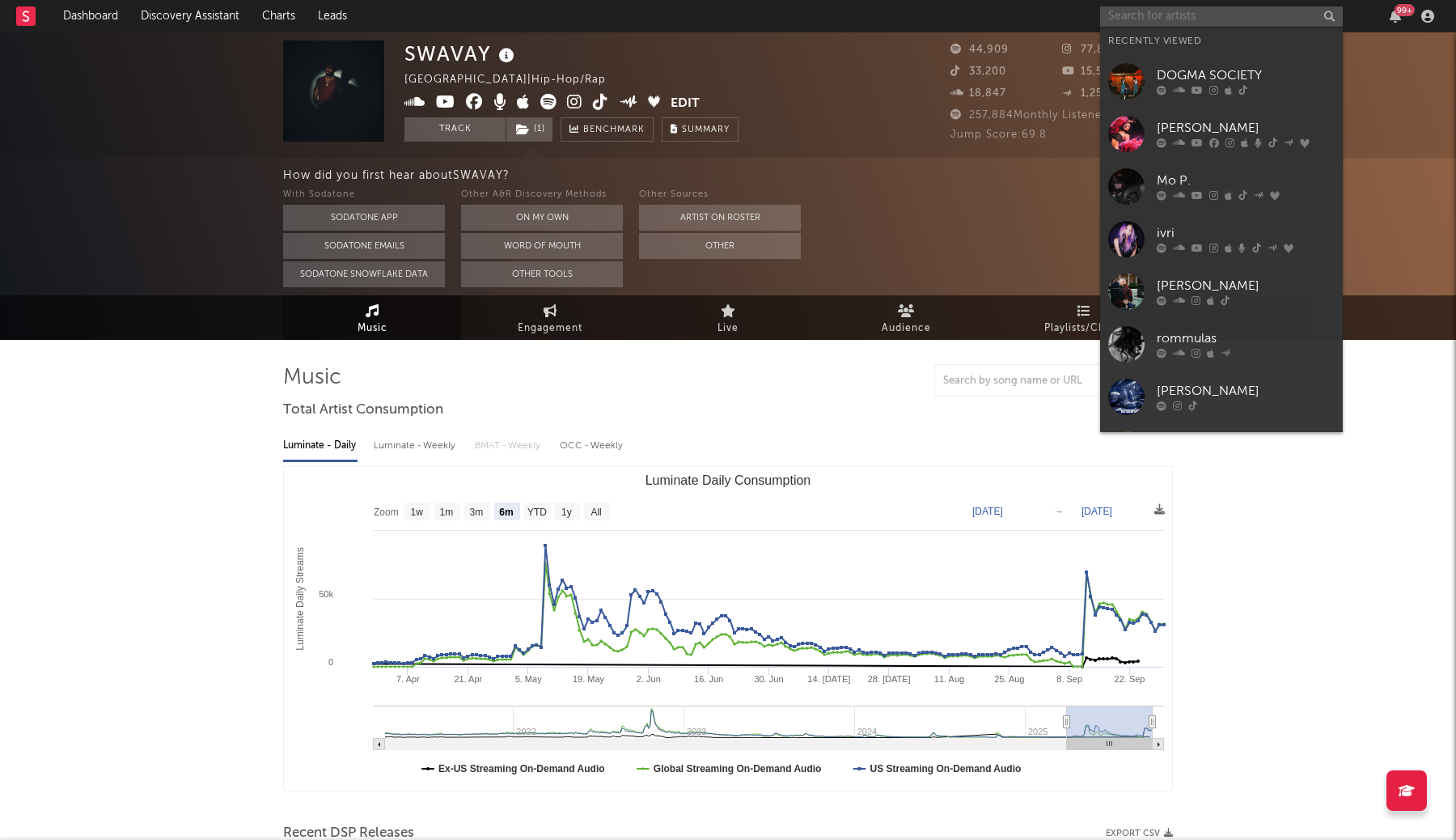
type input "d"
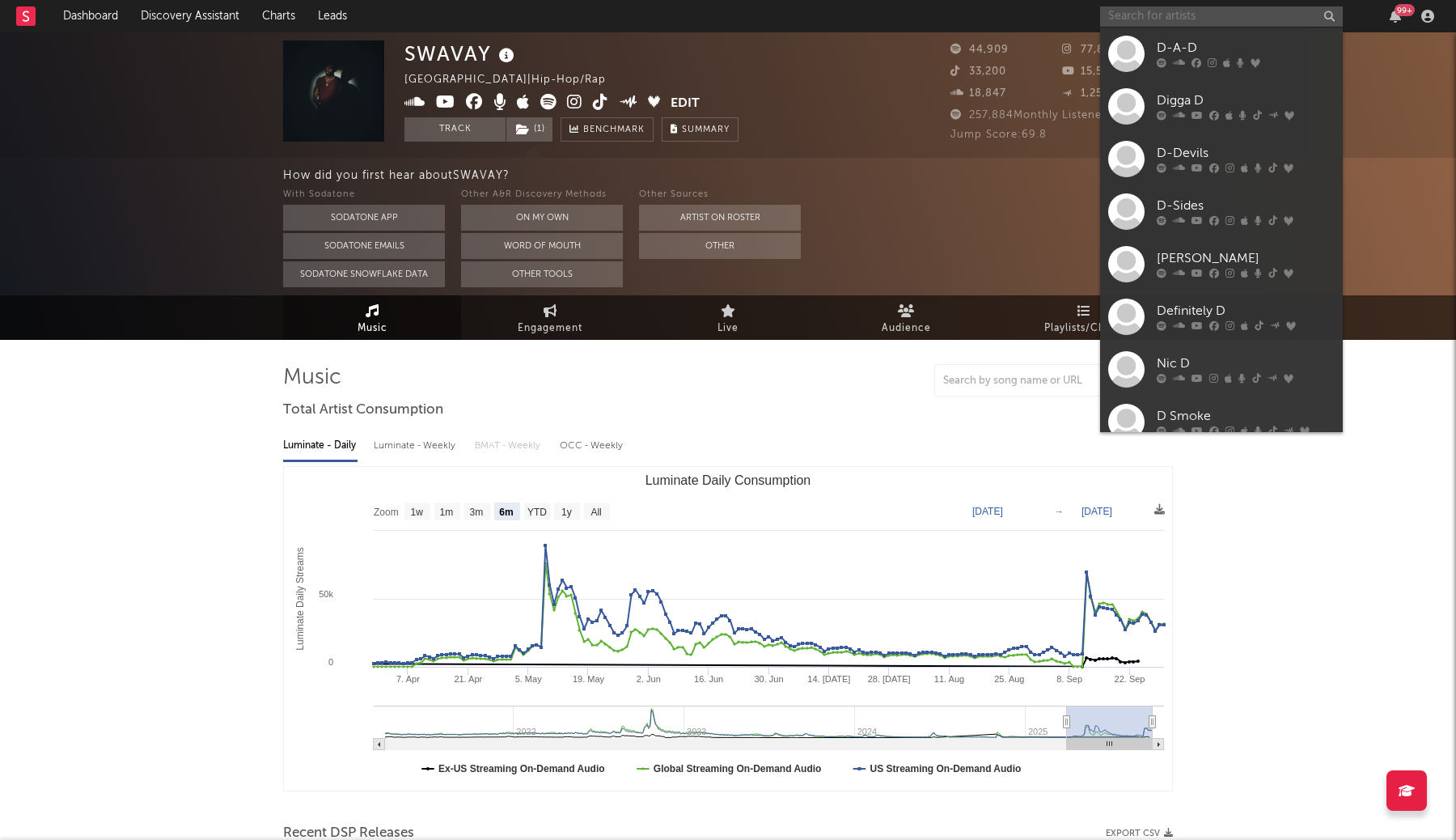
type input "s"
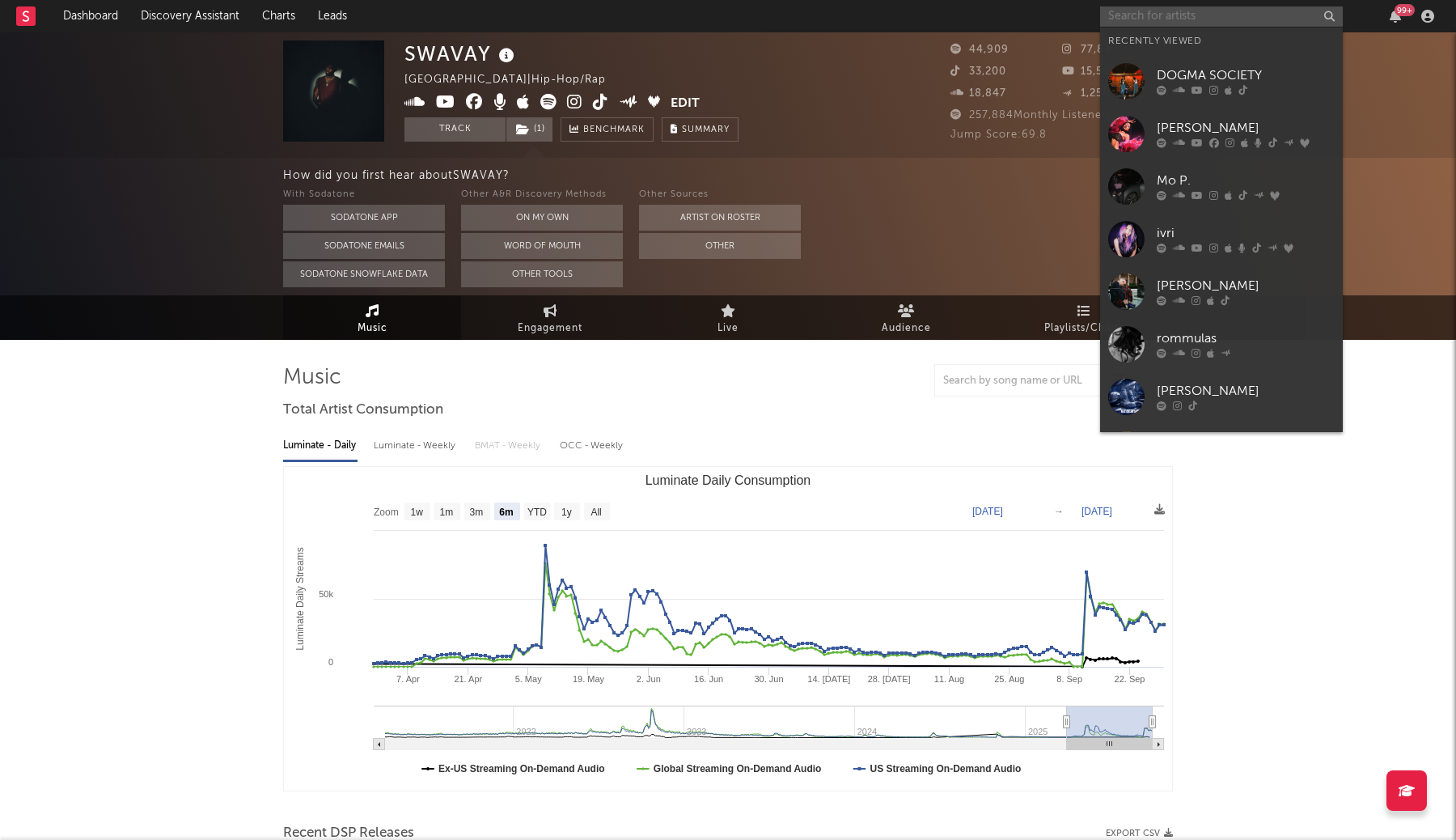
type input "a"
type input "s"
type input "d"
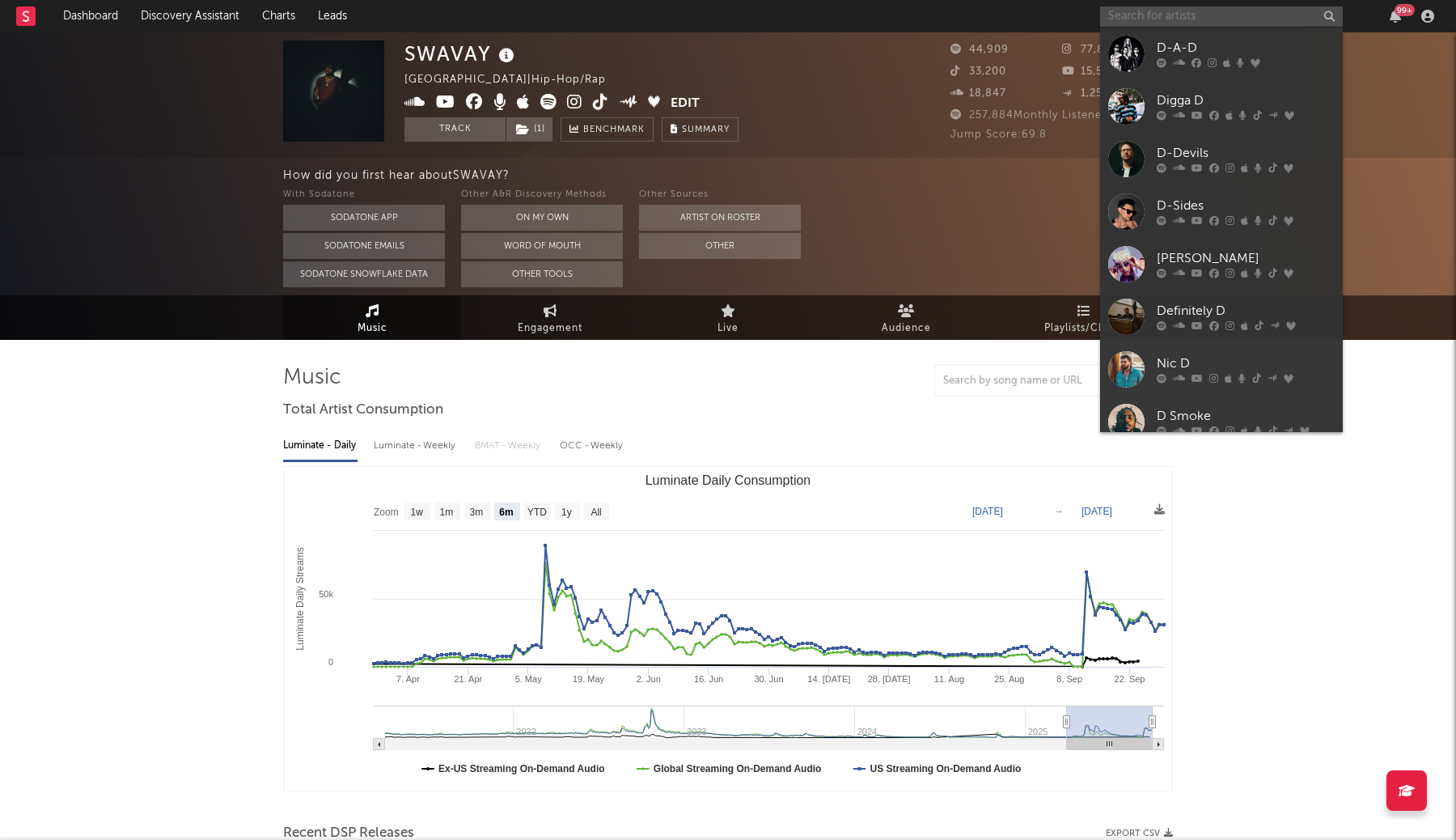
type input "s"
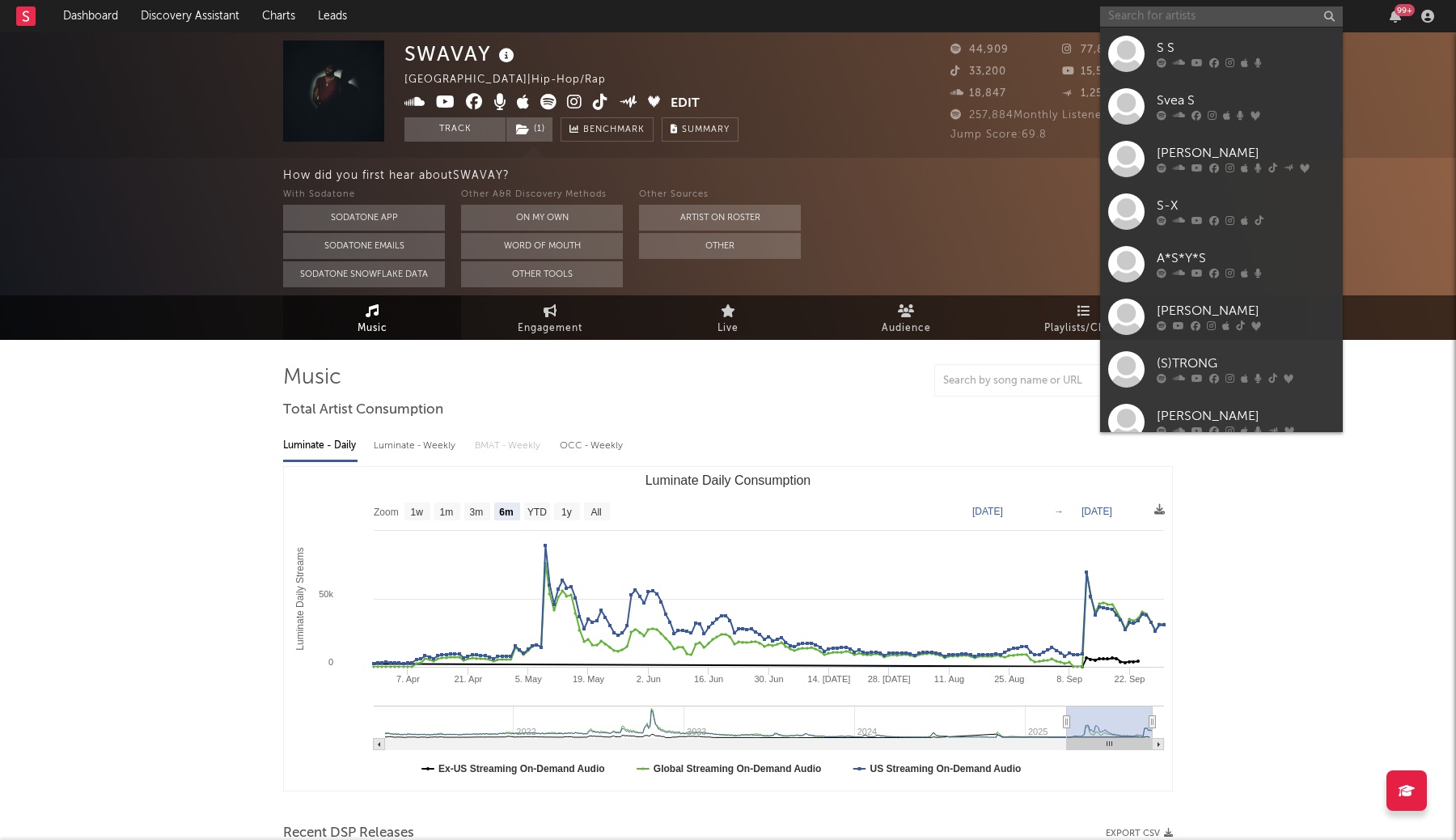
type input "a"
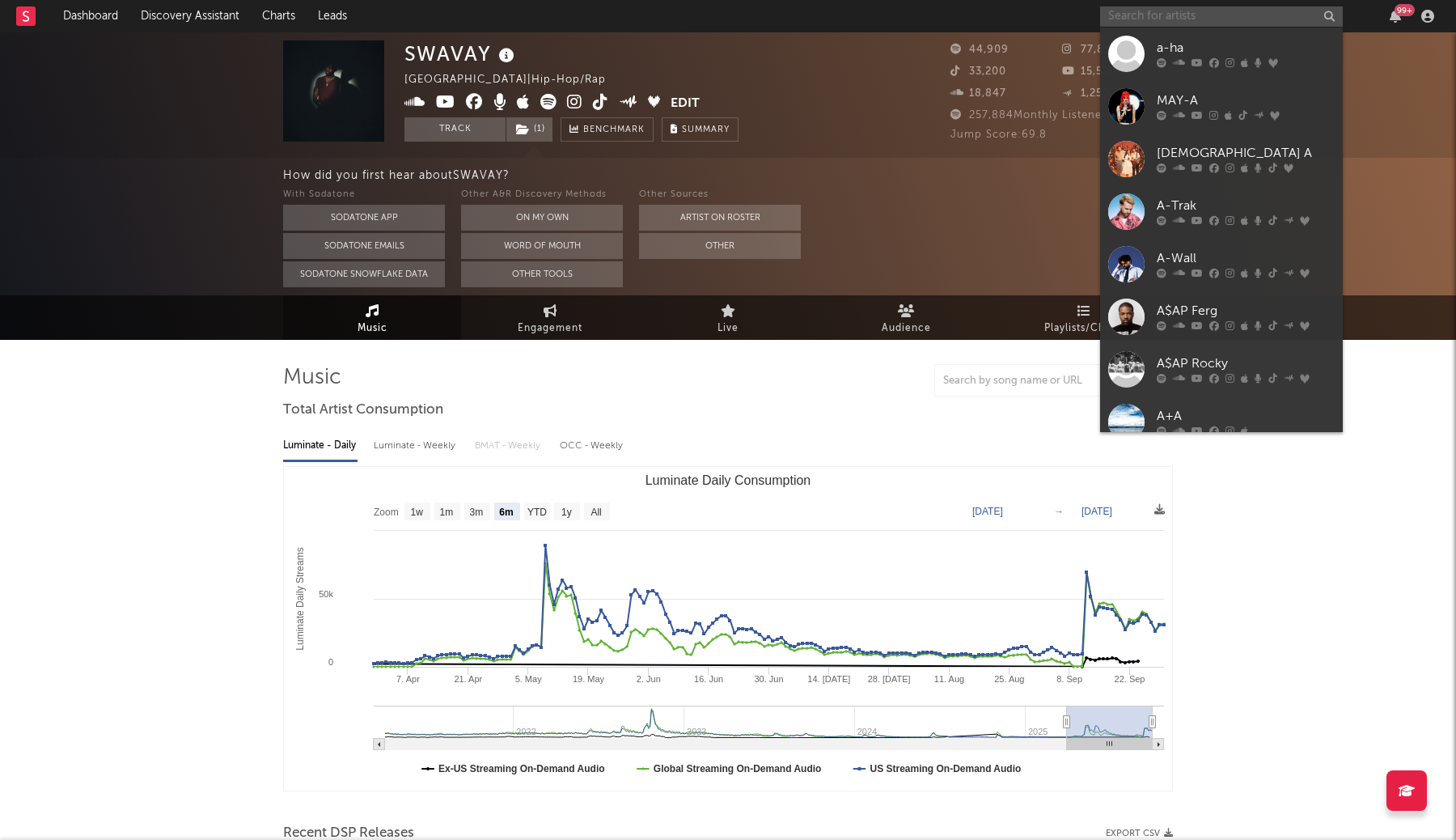
type input "s"
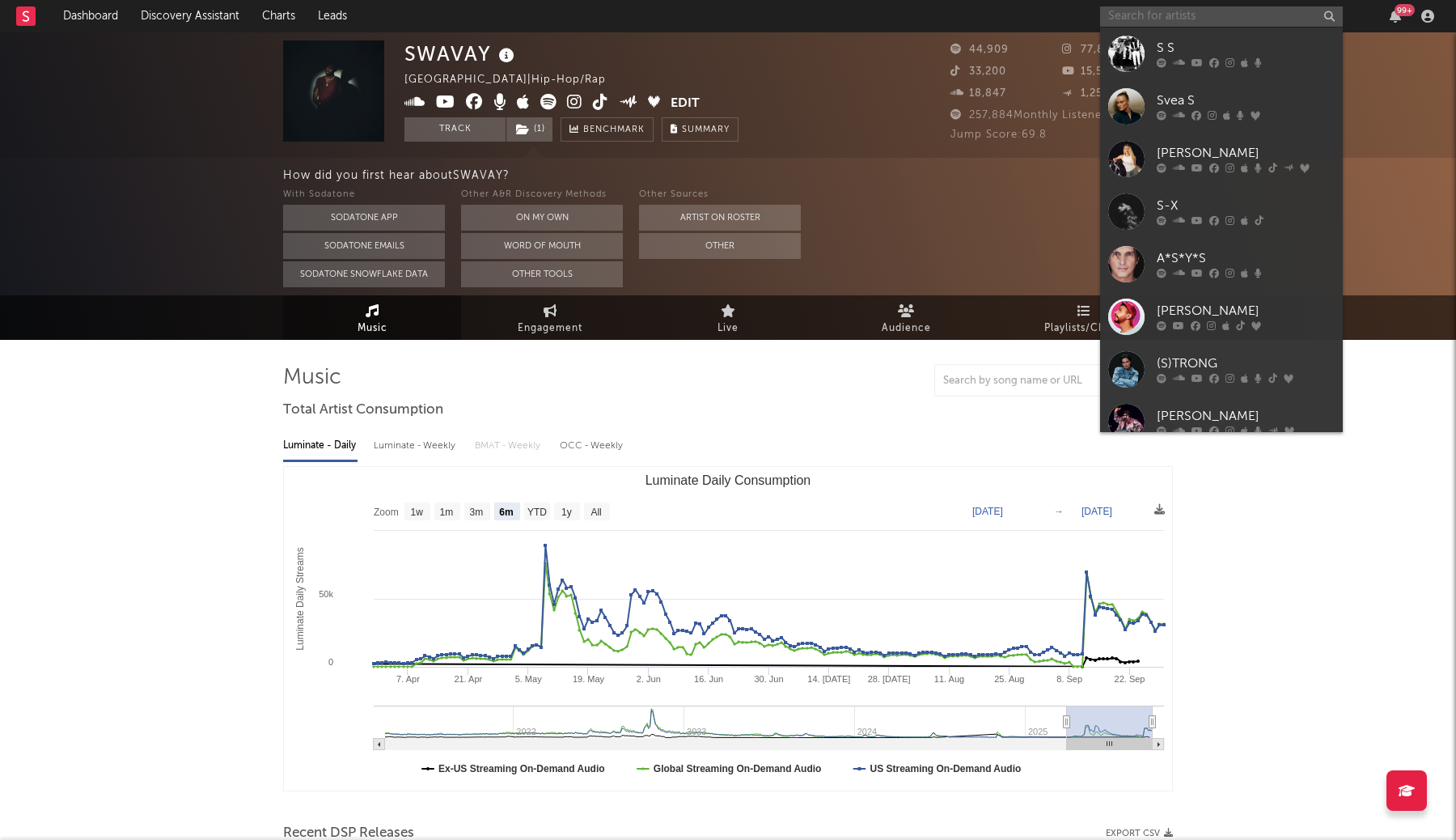
type input "d"
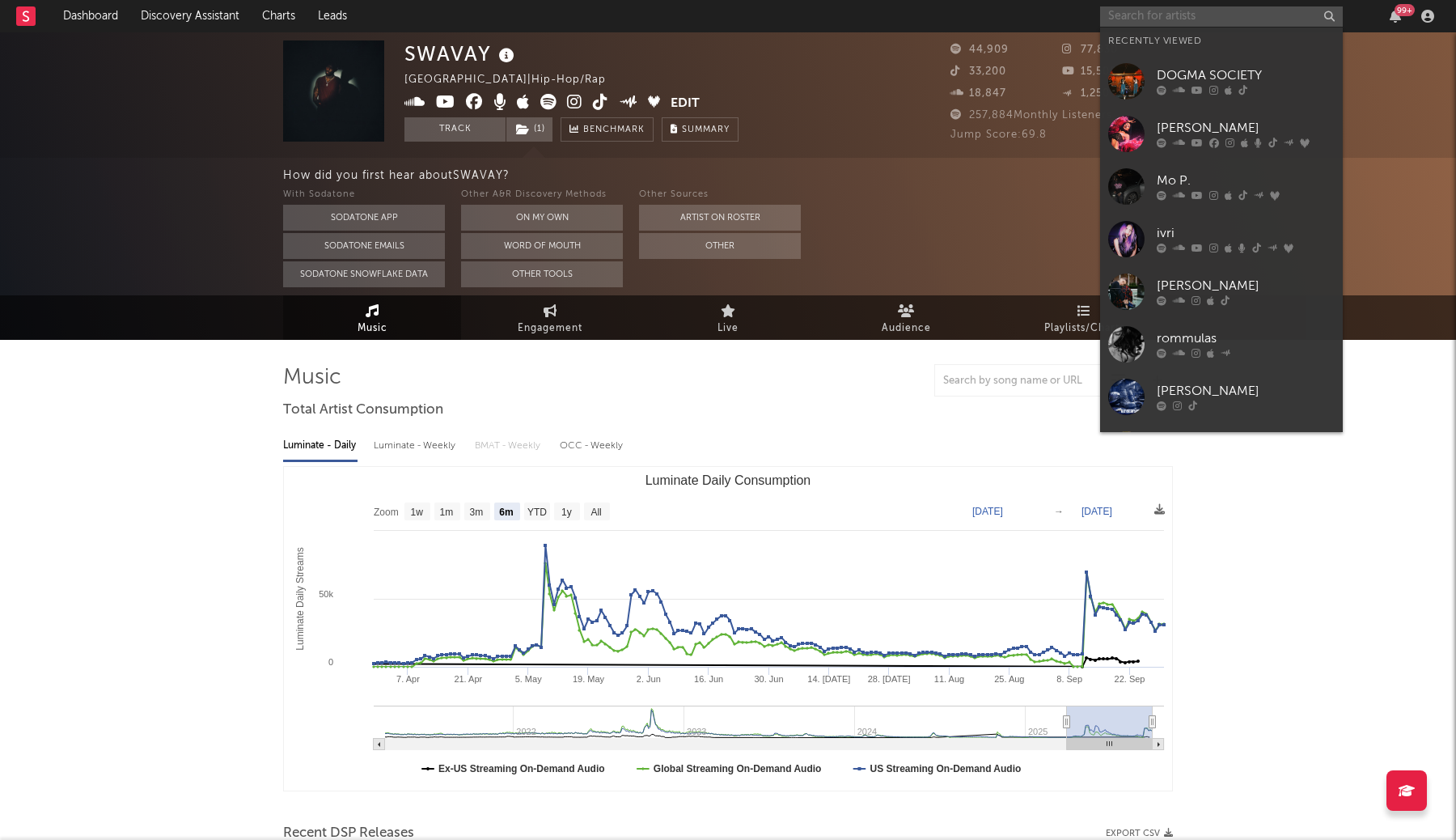
type input "d"
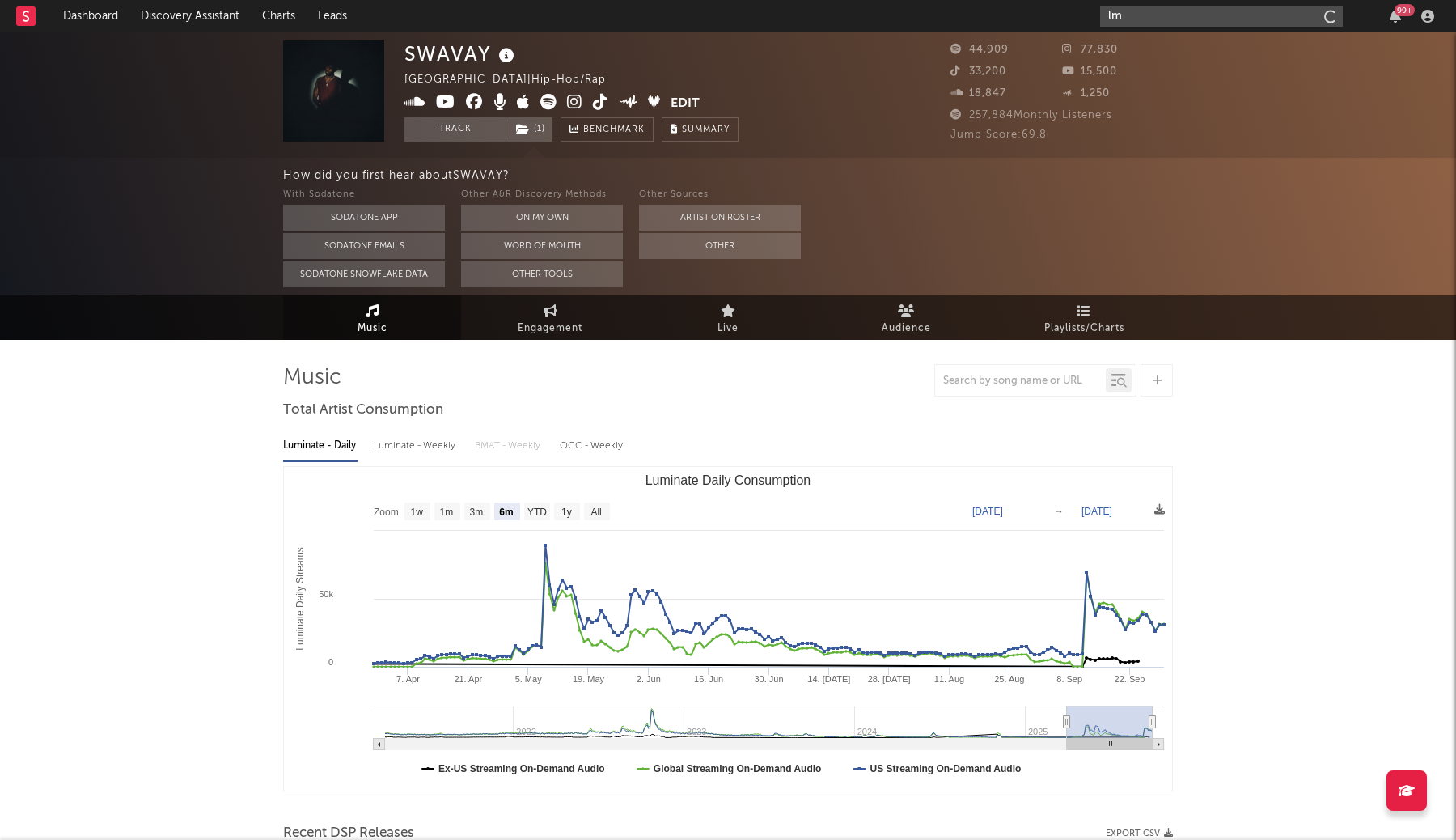
type input "l"
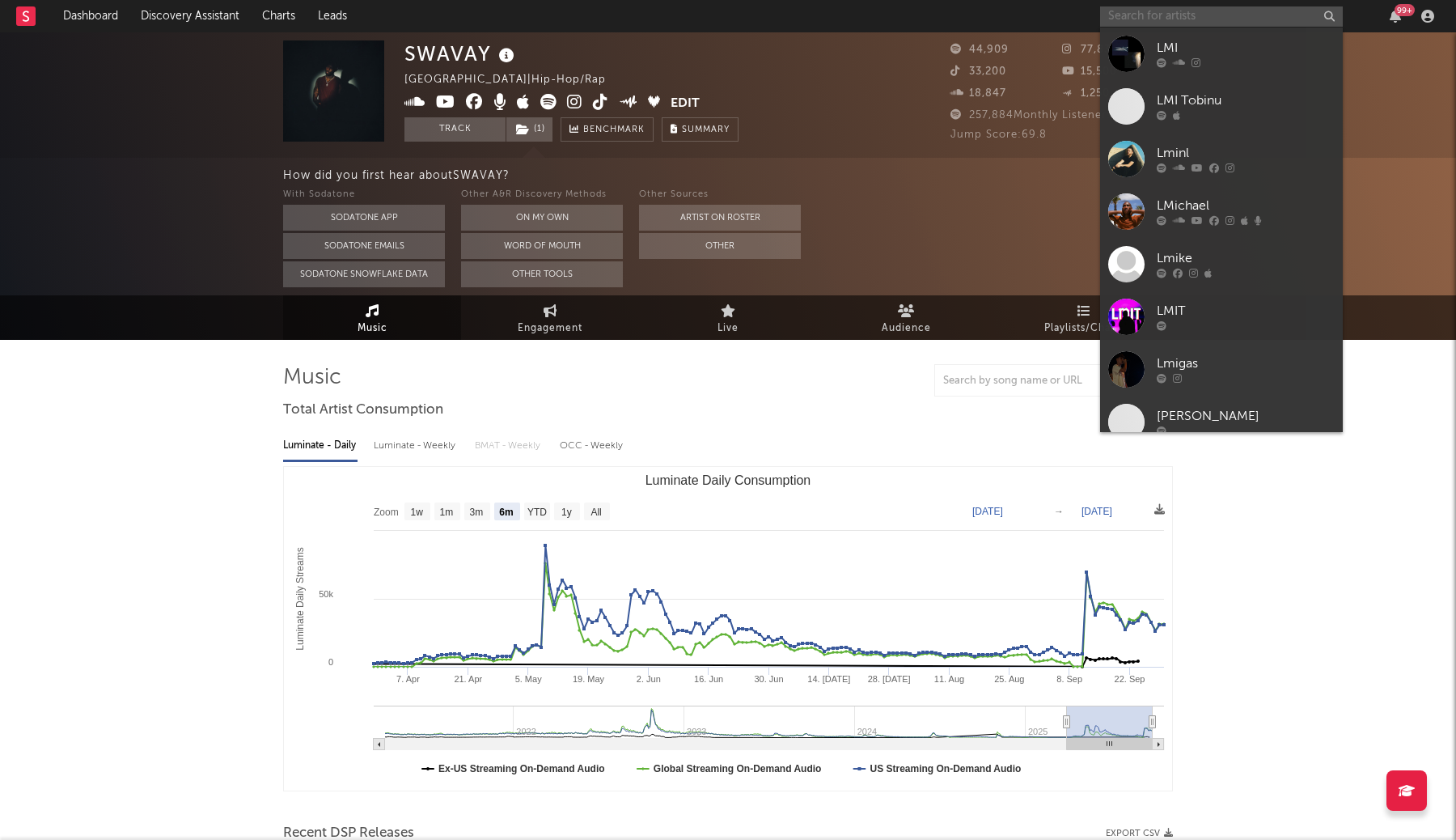
type input "d"
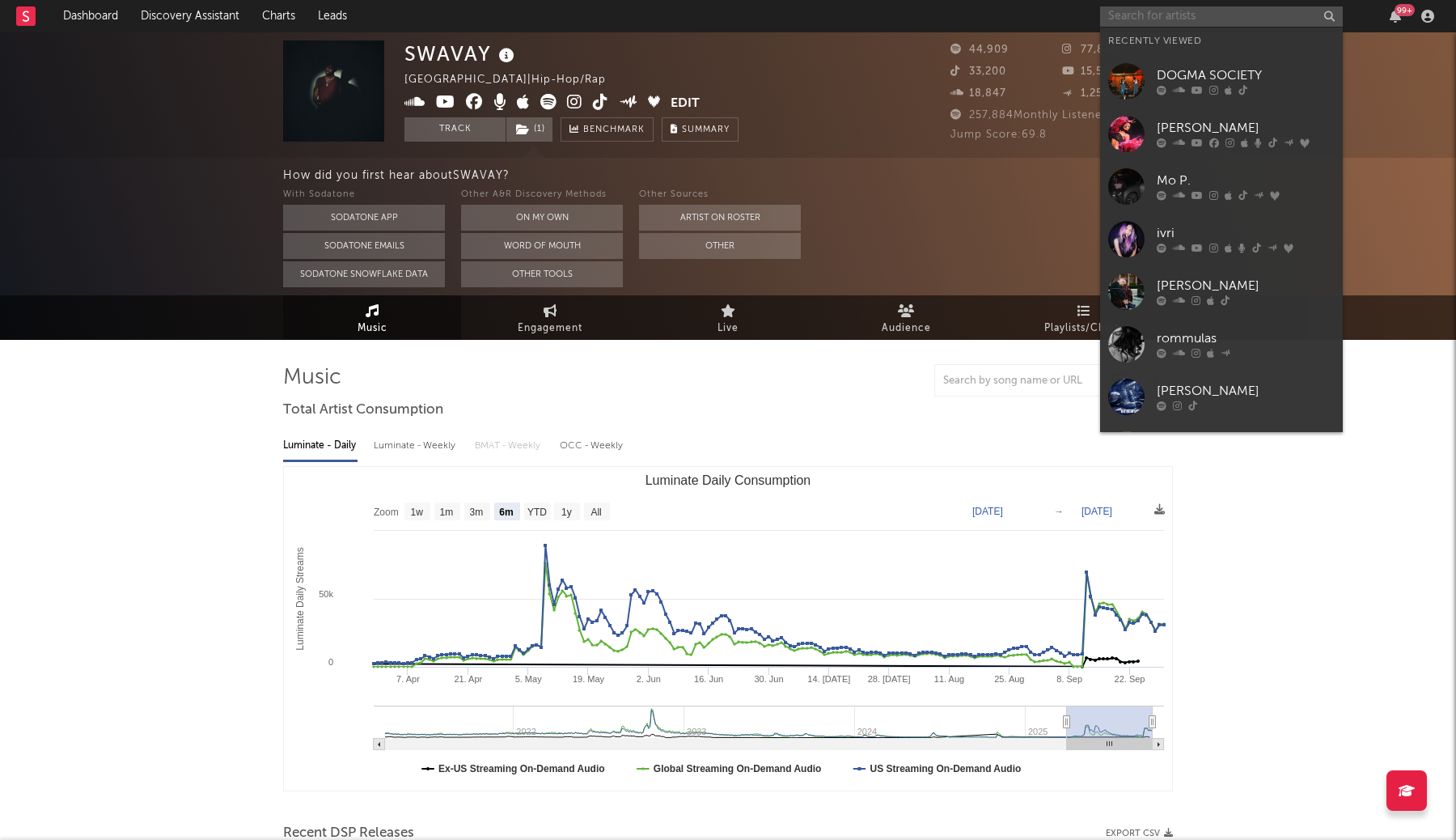
type input "s"
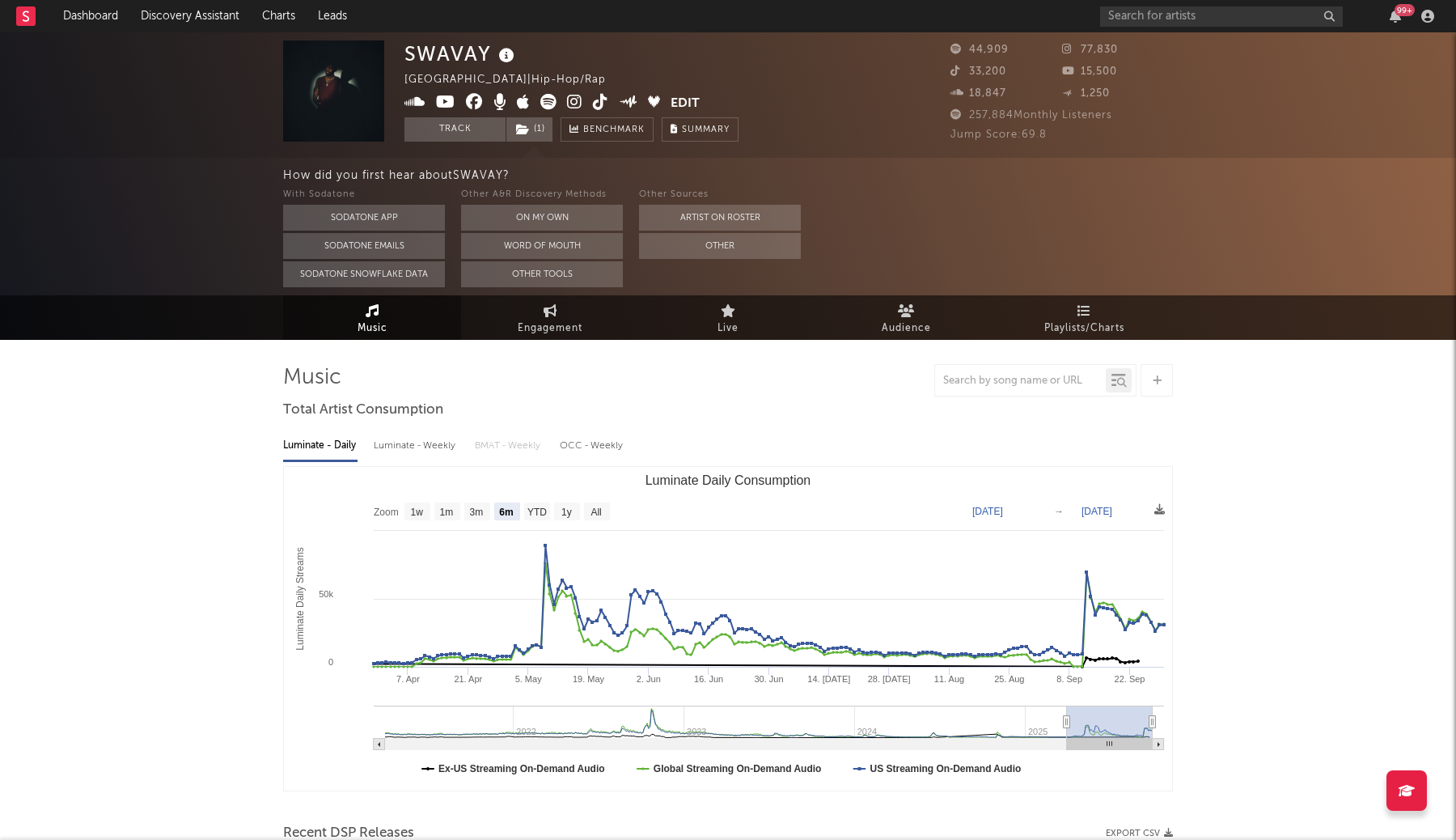
click at [982, 245] on div "With Sodatone Sodatone App Sodatone Emails Sodatone Snowflake Data Other A&R Di…" at bounding box center [869, 236] width 1172 height 102
click at [166, 19] on link "Discovery Assistant" at bounding box center [190, 16] width 121 height 33
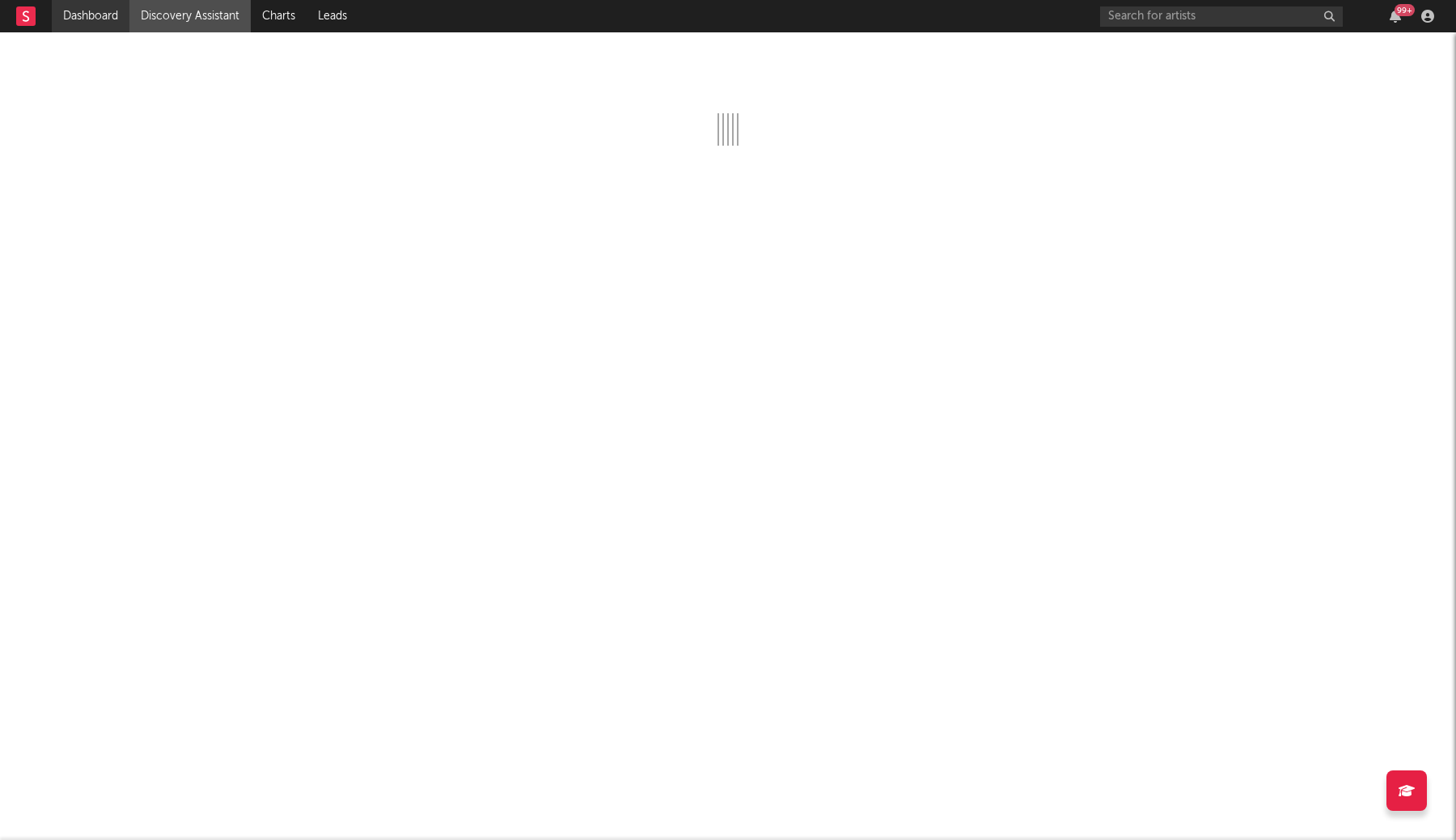
click at [65, 18] on link "Dashboard" at bounding box center [90, 16] width 78 height 33
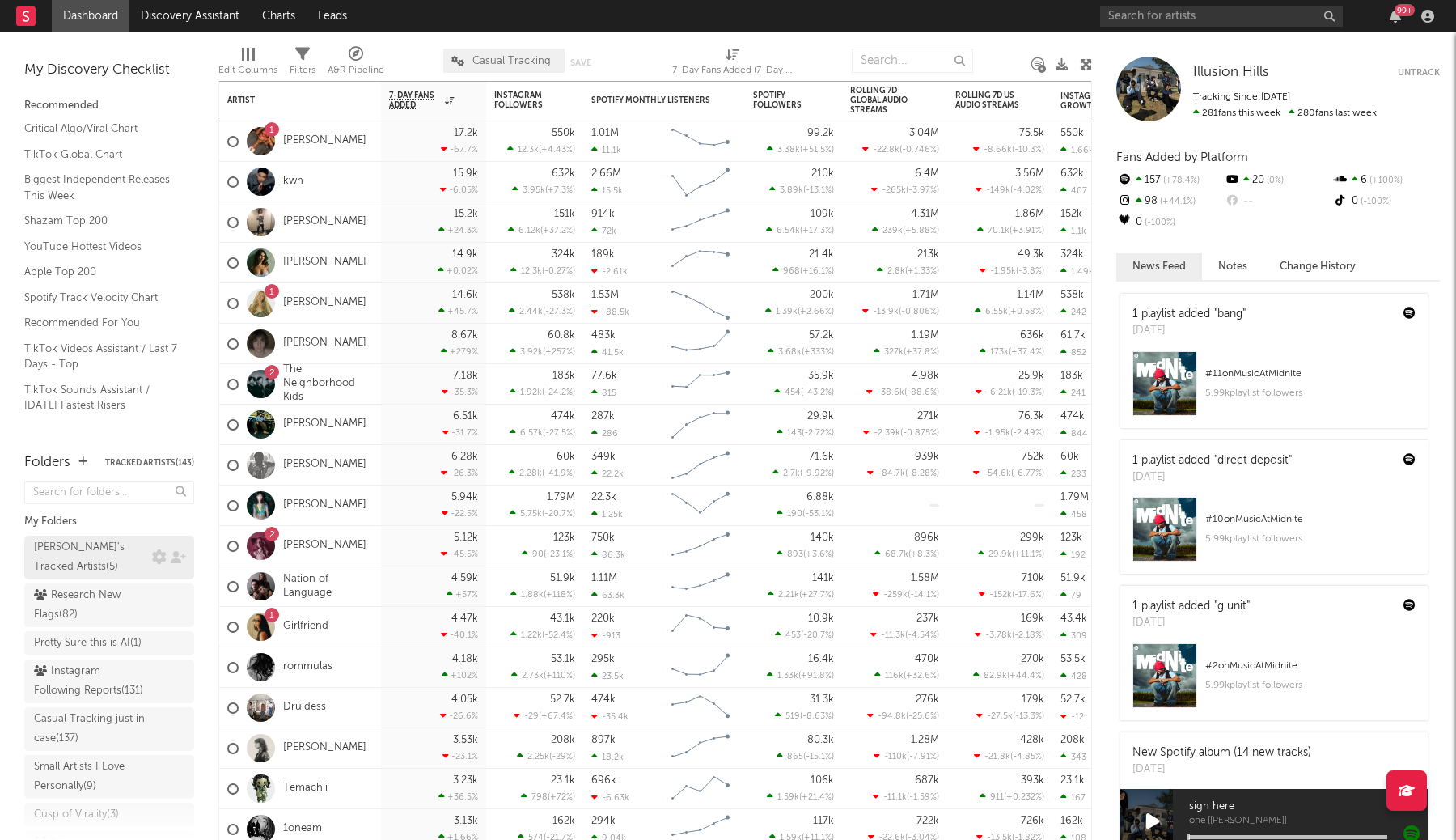
click at [149, 559] on div "Aaron's Tracked Artists ( 5 )" at bounding box center [93, 557] width 118 height 39
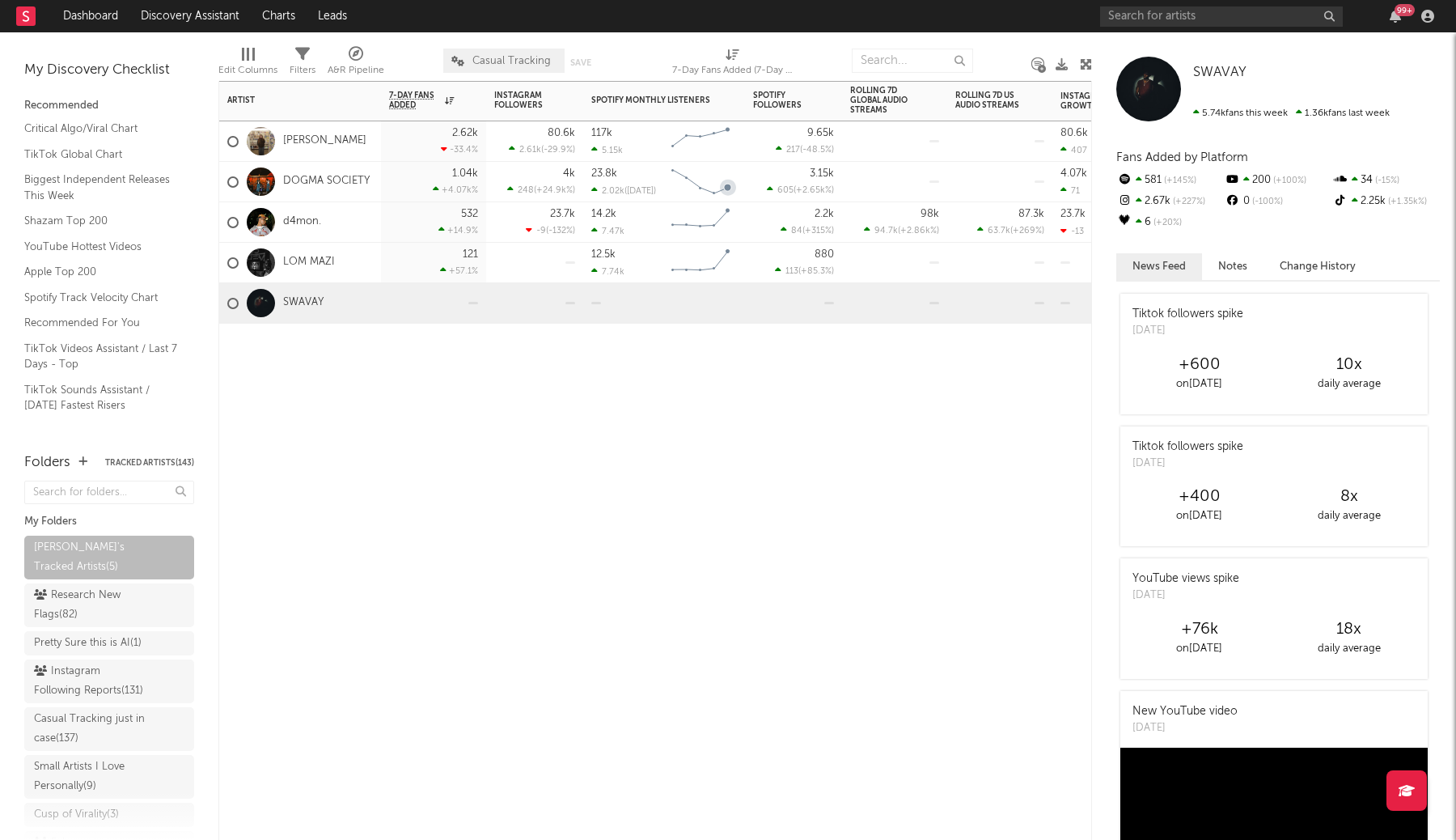
click at [743, 163] on div "23.8k 2.02k ( Oct 02 ) Created with Highcharts 10.3.3 Chart title" at bounding box center [663, 182] width 162 height 41
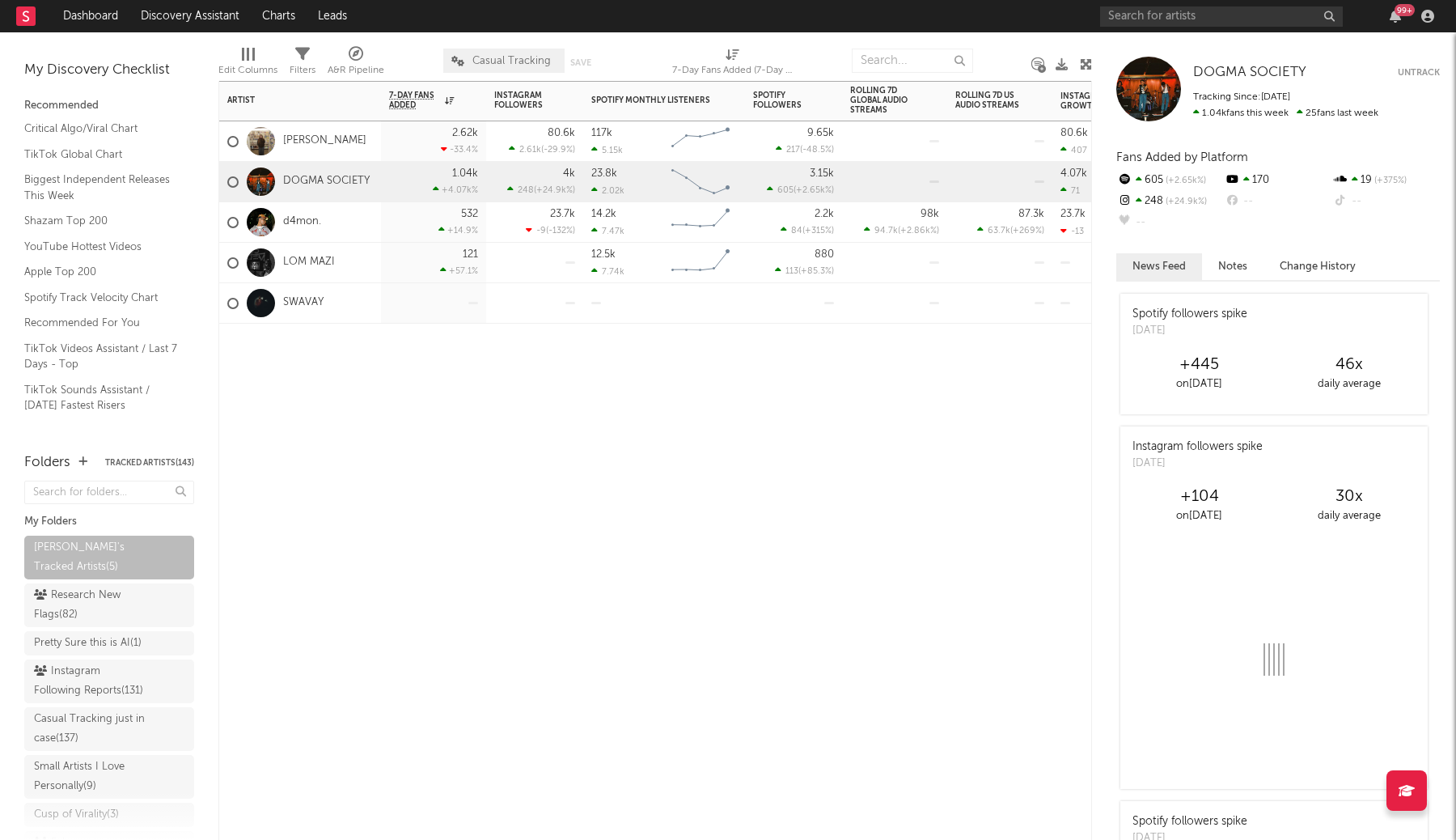
click at [743, 146] on div "117k 5.15k Created with Highcharts 10.3.3 Chart title" at bounding box center [663, 141] width 162 height 41
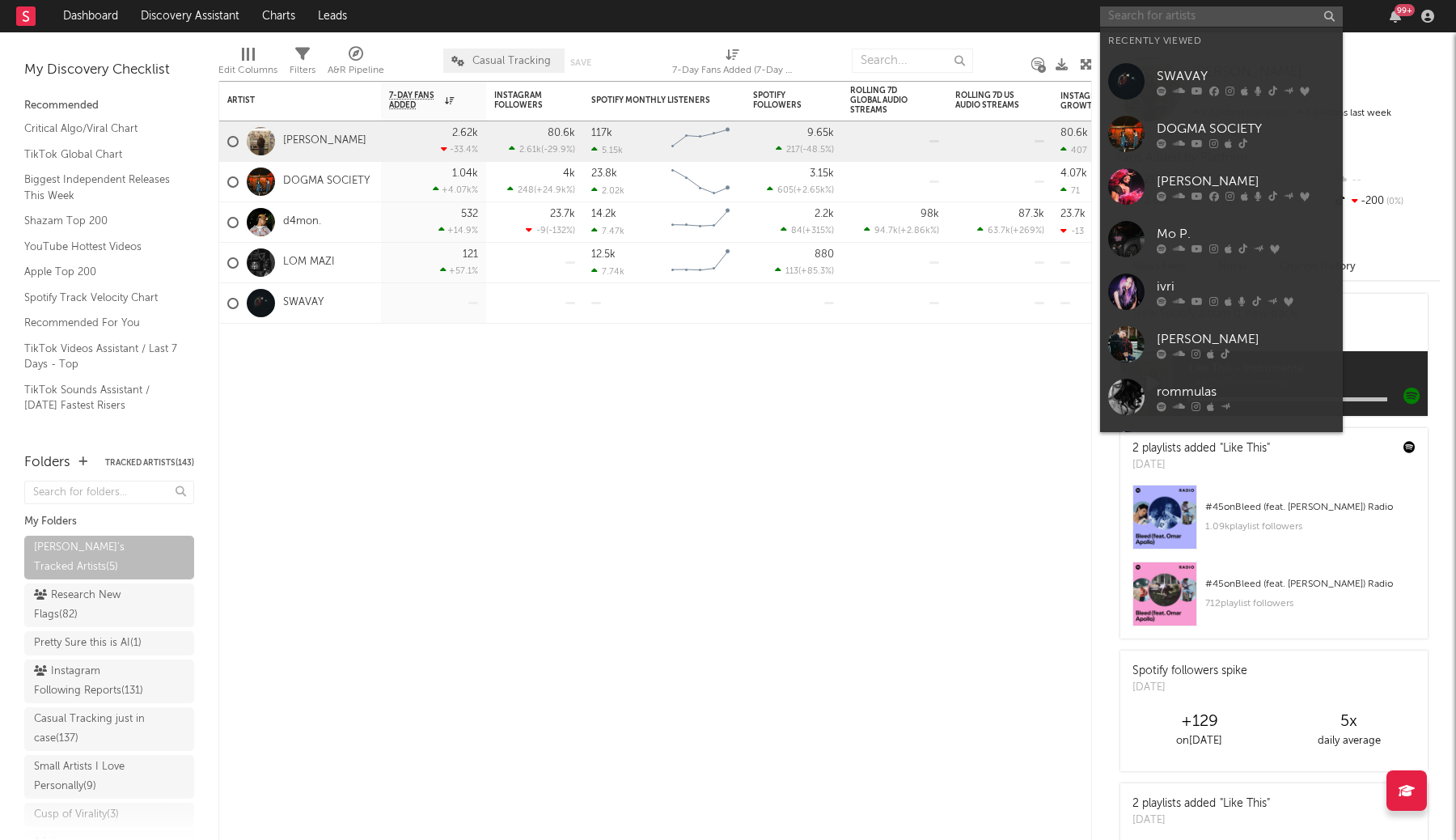
click at [1237, 13] on input "text" at bounding box center [1221, 16] width 242 height 20
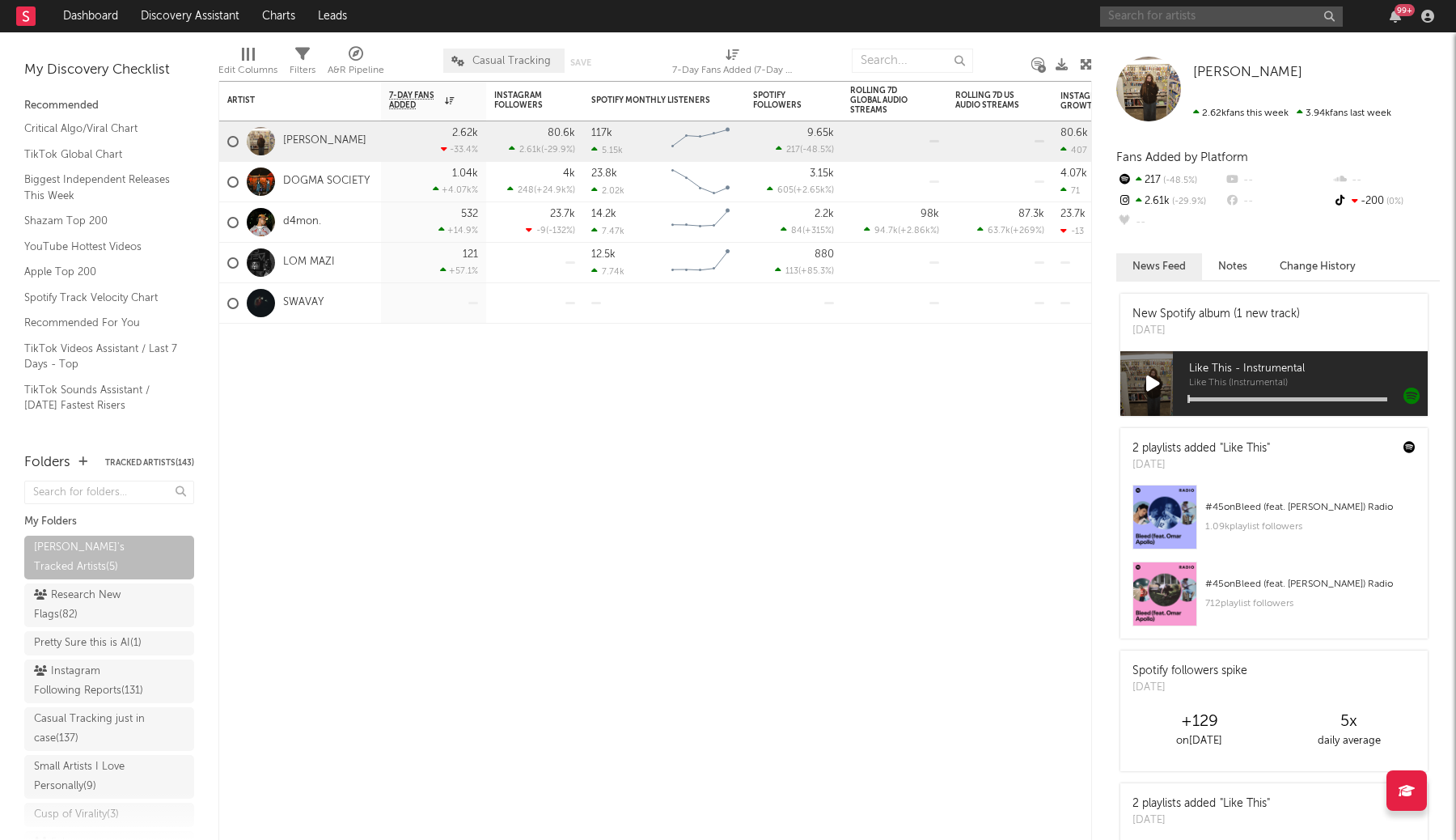
click at [1193, 10] on input "text" at bounding box center [1221, 16] width 242 height 20
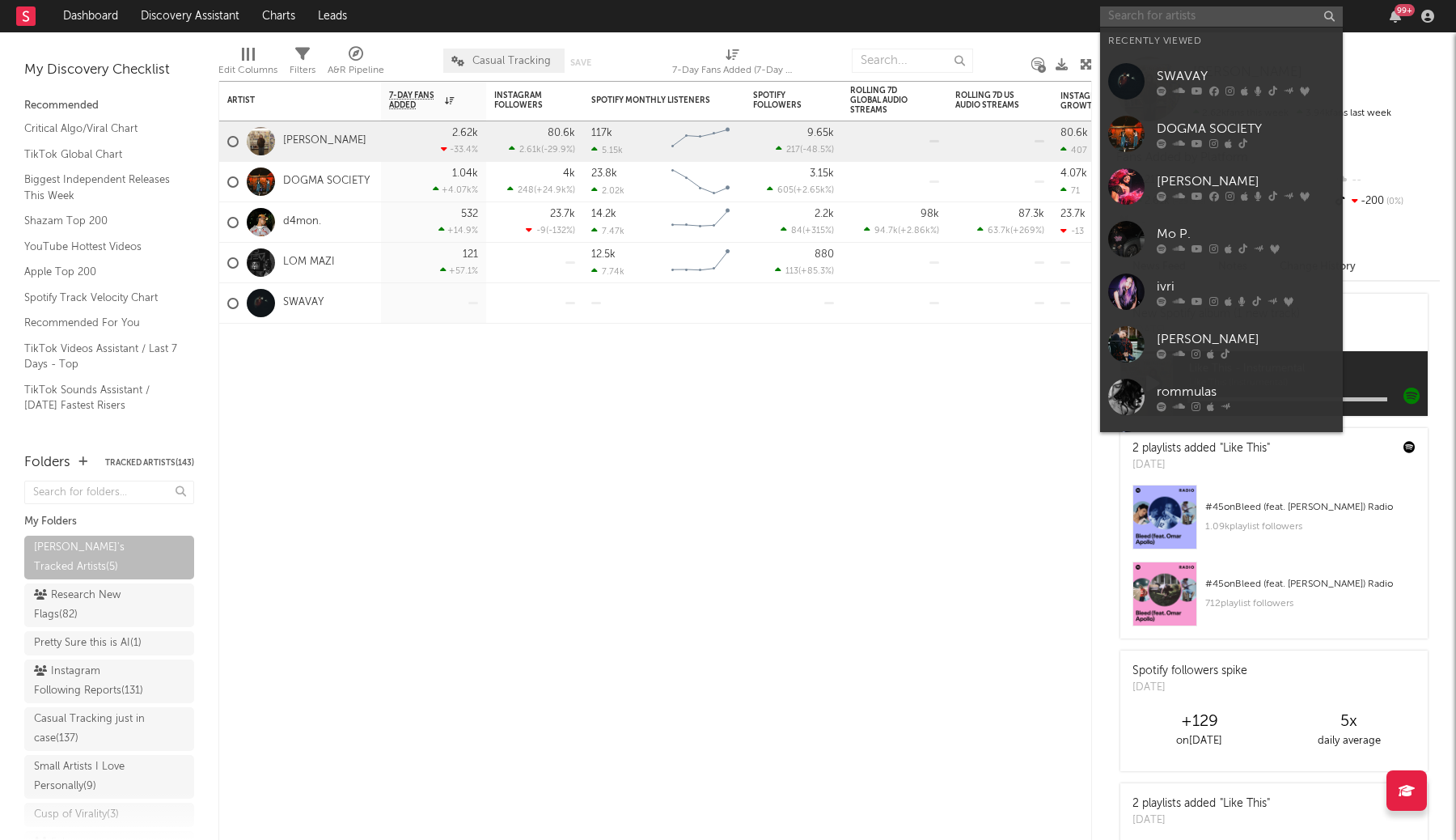
type input "b"
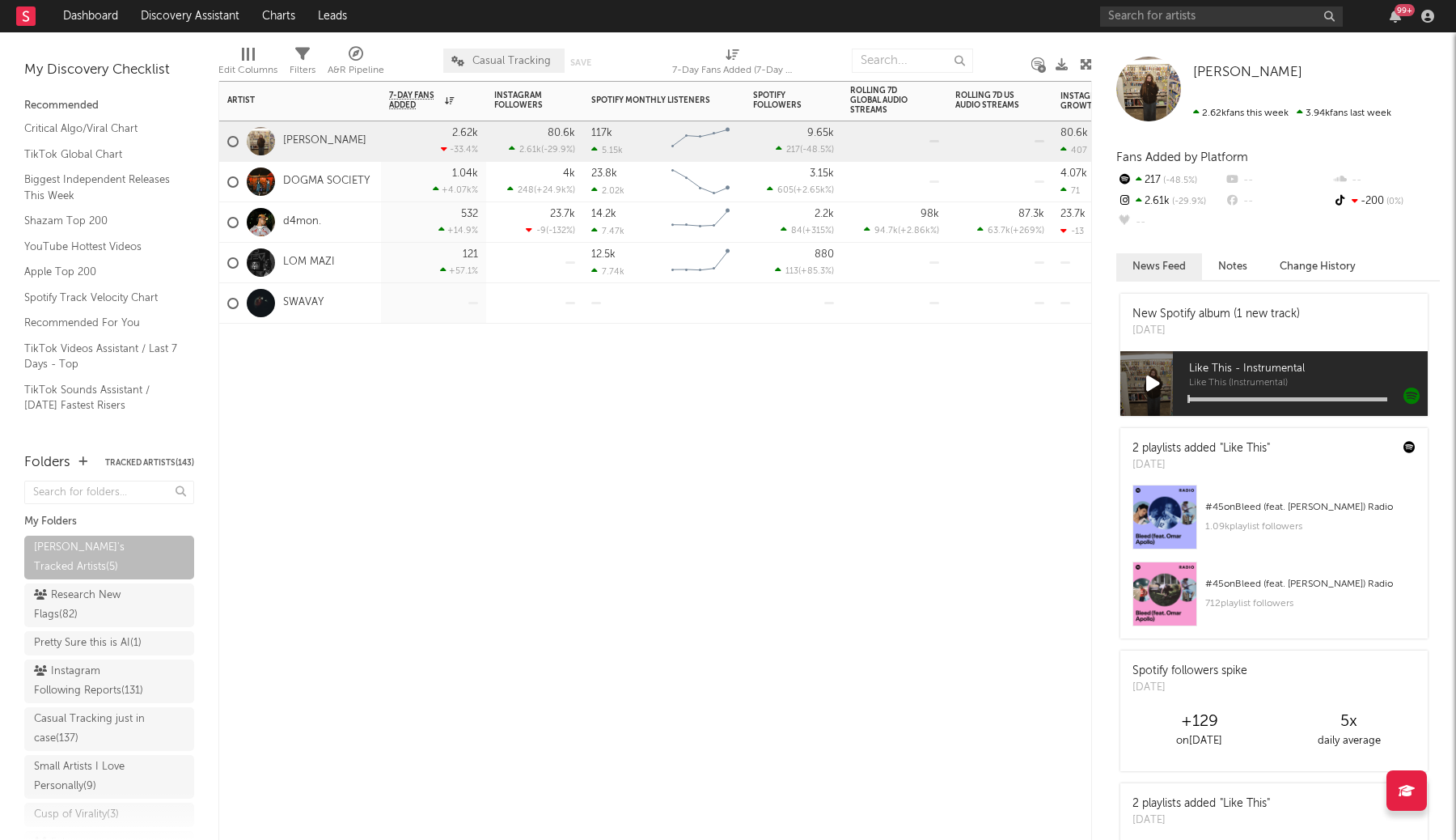
click at [727, 345] on div at bounding box center [663, 348] width 162 height 49
